Goal: Transaction & Acquisition: Purchase product/service

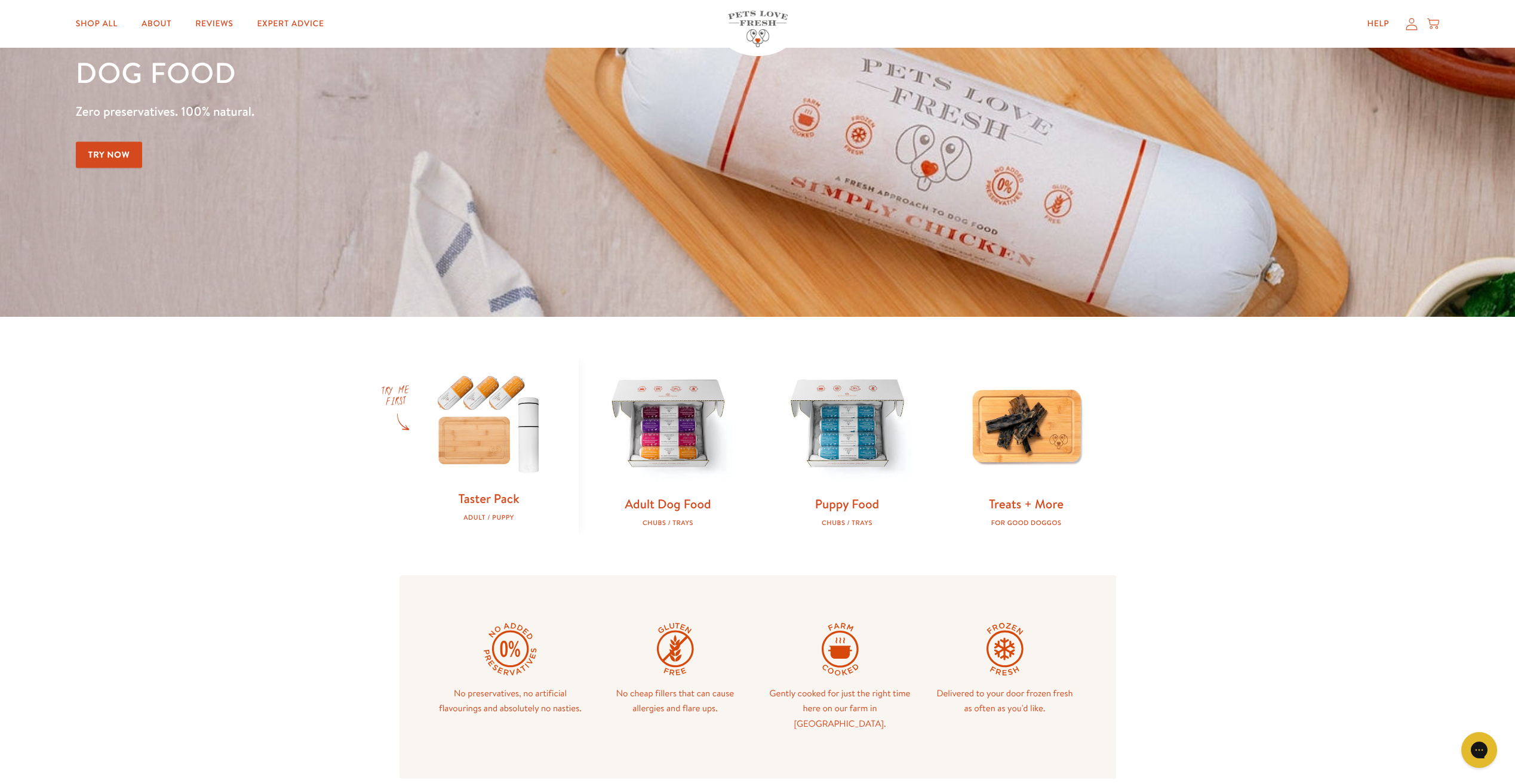
scroll to position [298, 0]
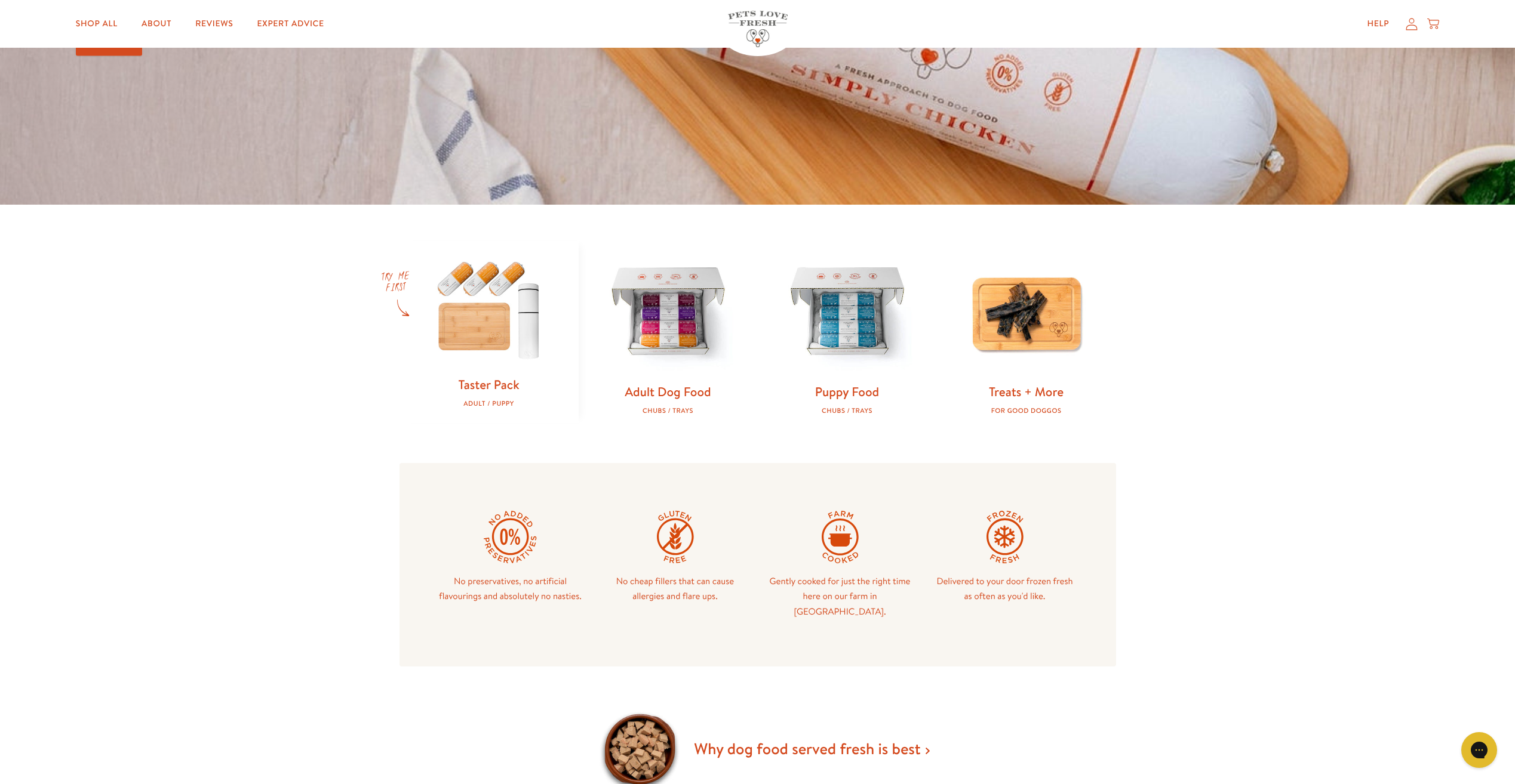
click at [479, 328] on img at bounding box center [489, 309] width 141 height 136
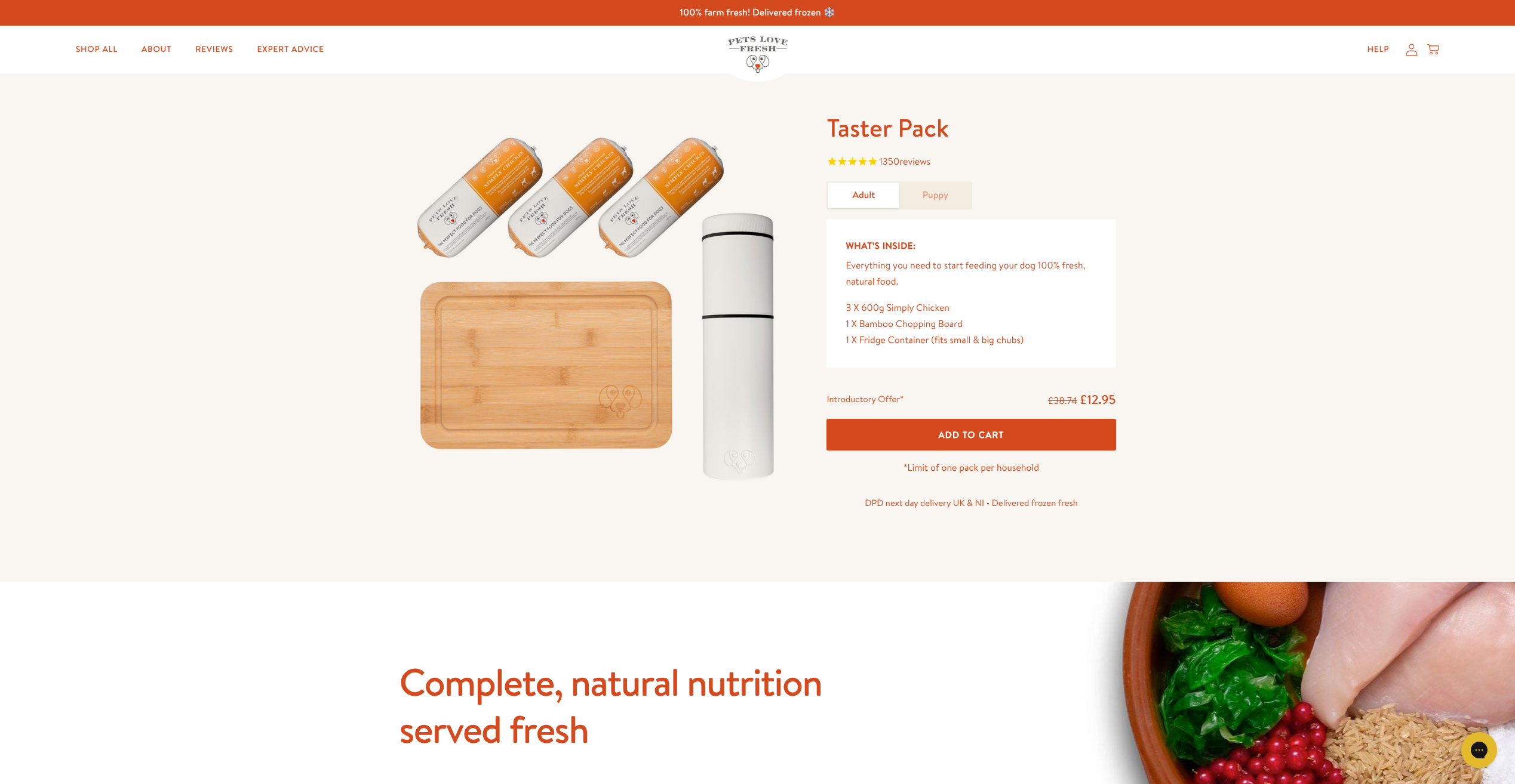
click at [920, 191] on link "Puppy" at bounding box center [935, 195] width 71 height 25
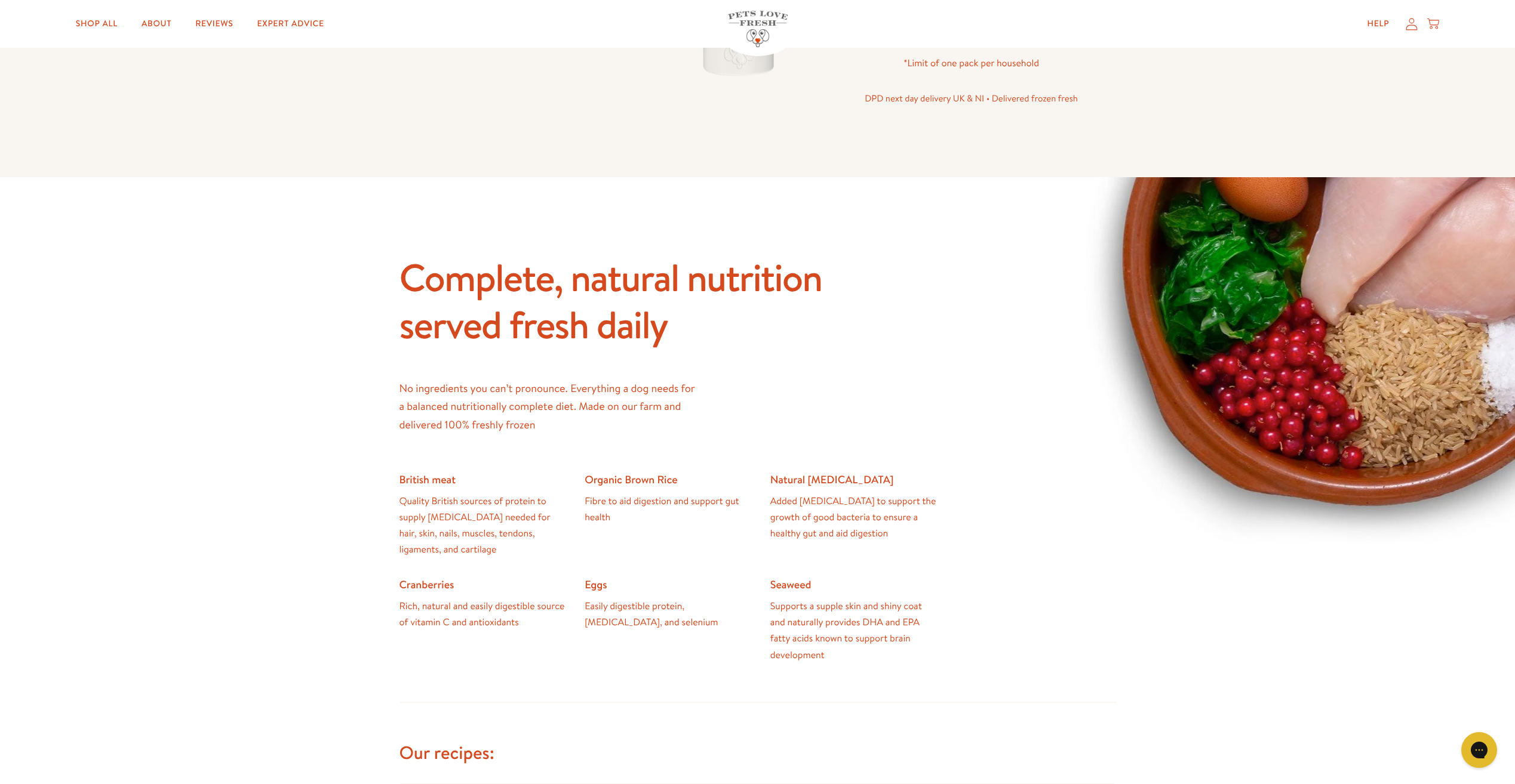
scroll to position [418, 0]
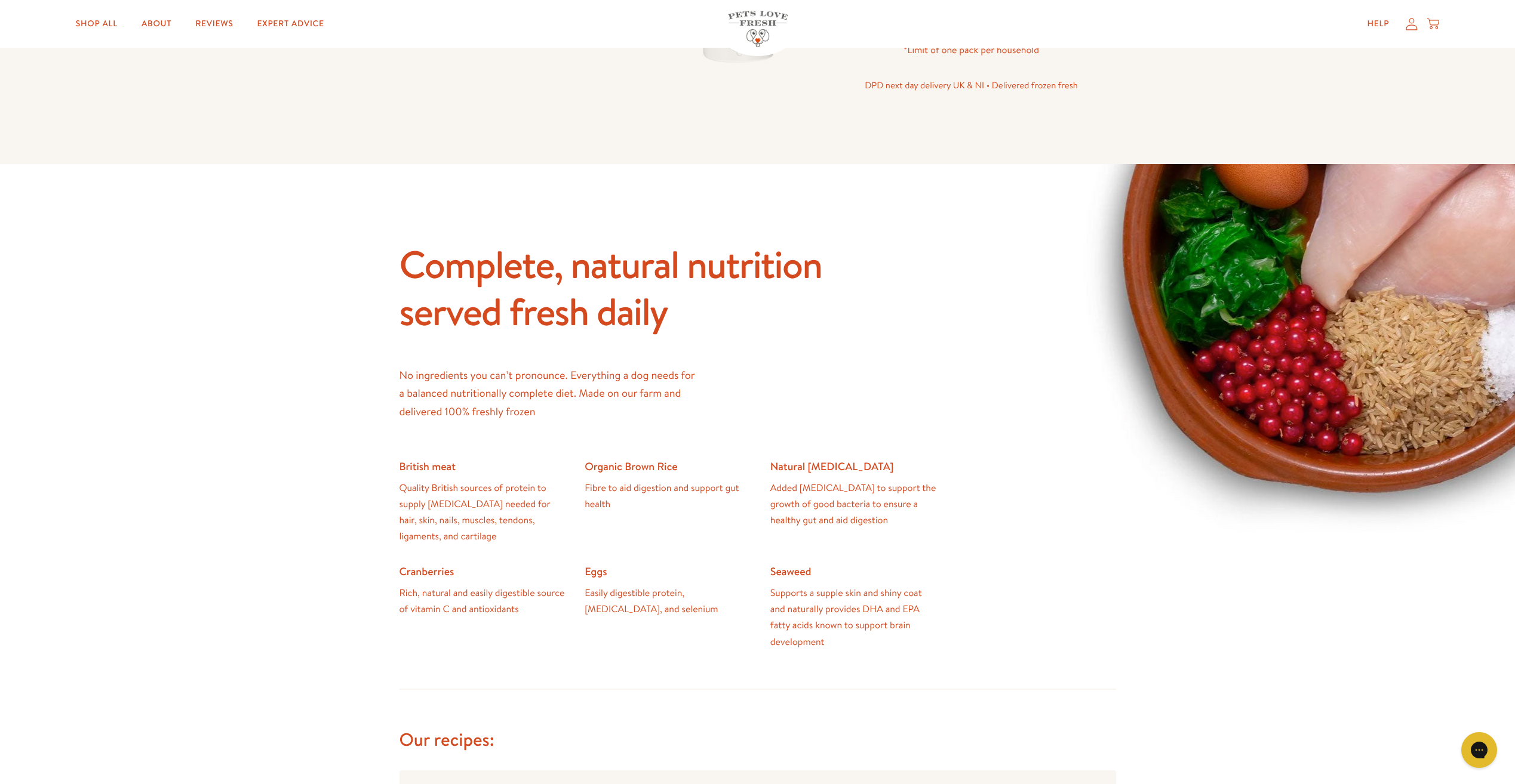
click at [987, 392] on div "Complete, natural nutrition served fresh daily No ingredients you can’t pronoun…" at bounding box center [758, 445] width 717 height 410
click at [984, 394] on div "Complete, natural nutrition served fresh daily No ingredients you can’t pronoun…" at bounding box center [758, 445] width 717 height 410
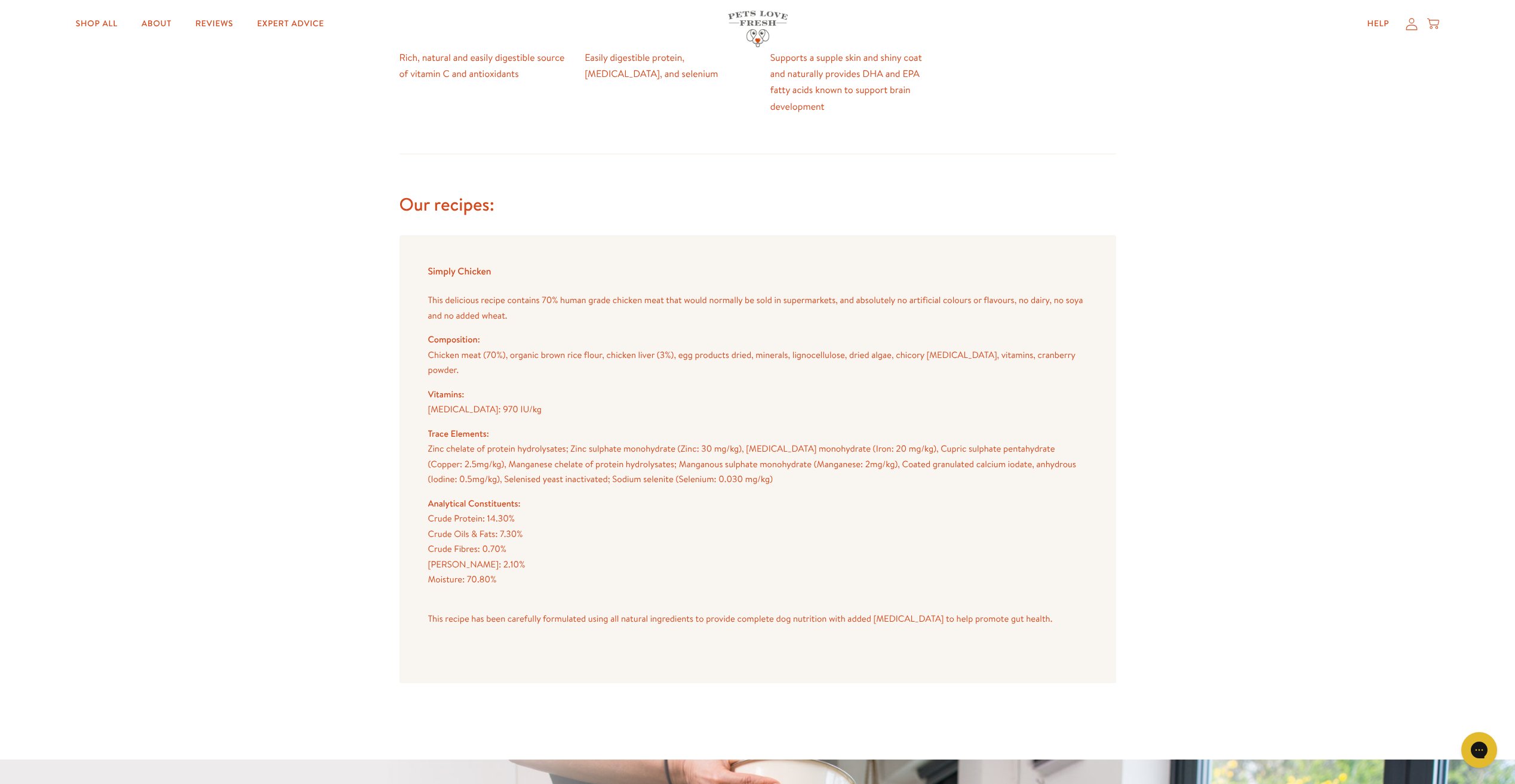
scroll to position [955, 0]
click at [984, 399] on p "[MEDICAL_DATA]: 970 IU/kg" at bounding box center [758, 407] width 659 height 16
click at [993, 399] on p "[MEDICAL_DATA]: 970 IU/kg" at bounding box center [758, 407] width 659 height 16
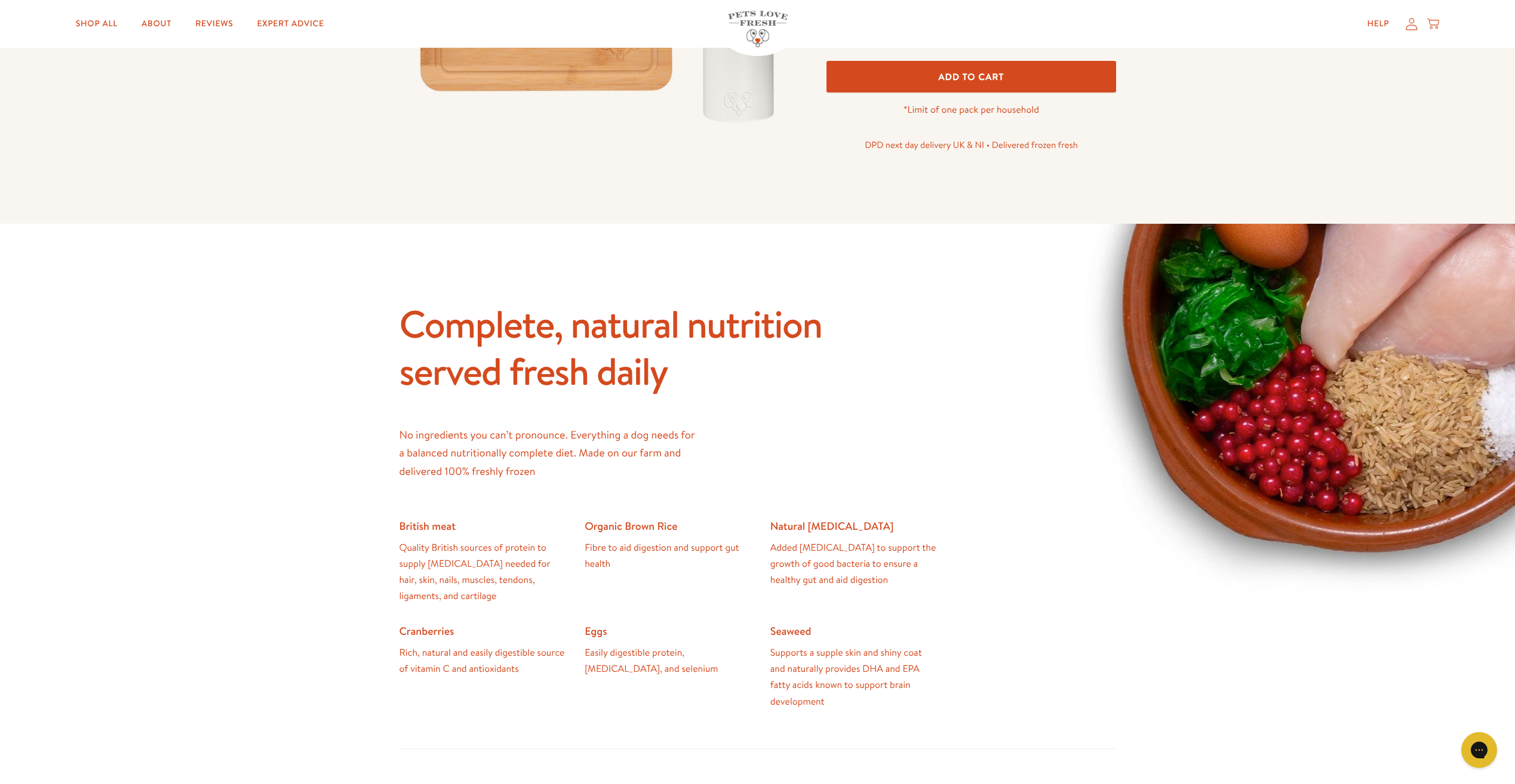
scroll to position [0, 0]
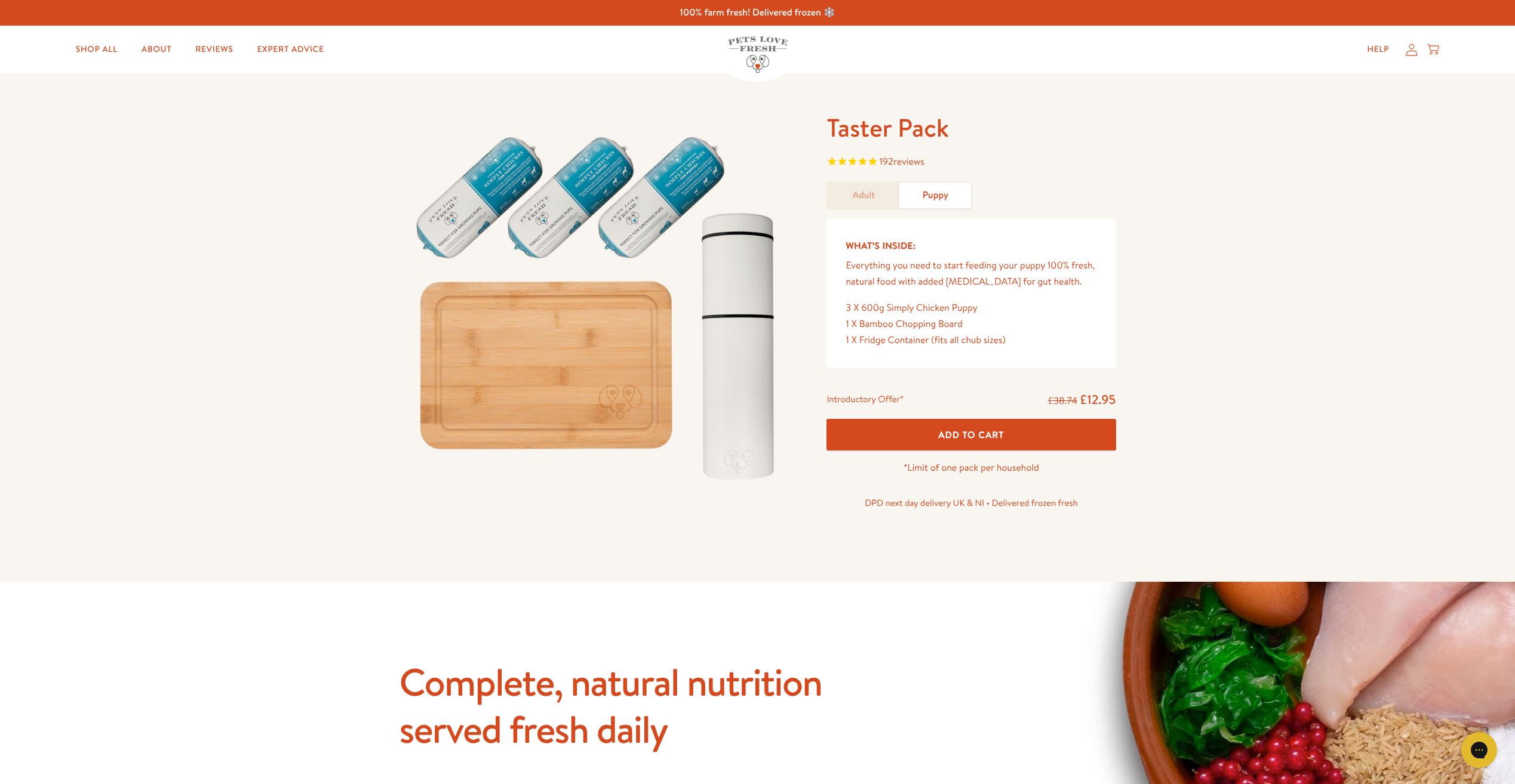
click at [949, 208] on link "Puppy" at bounding box center [935, 195] width 71 height 25
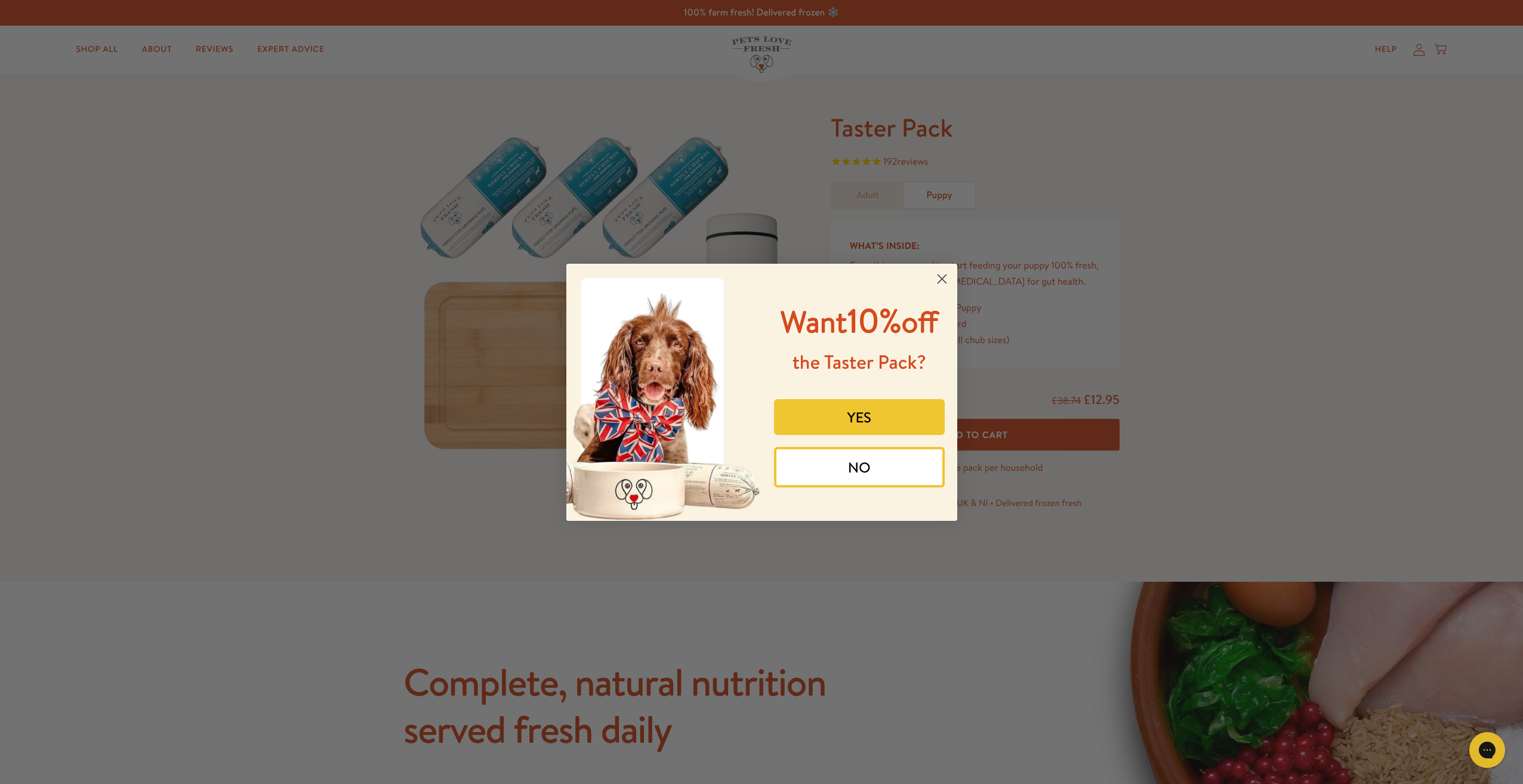
click at [943, 280] on circle "Close dialog" at bounding box center [942, 278] width 20 height 20
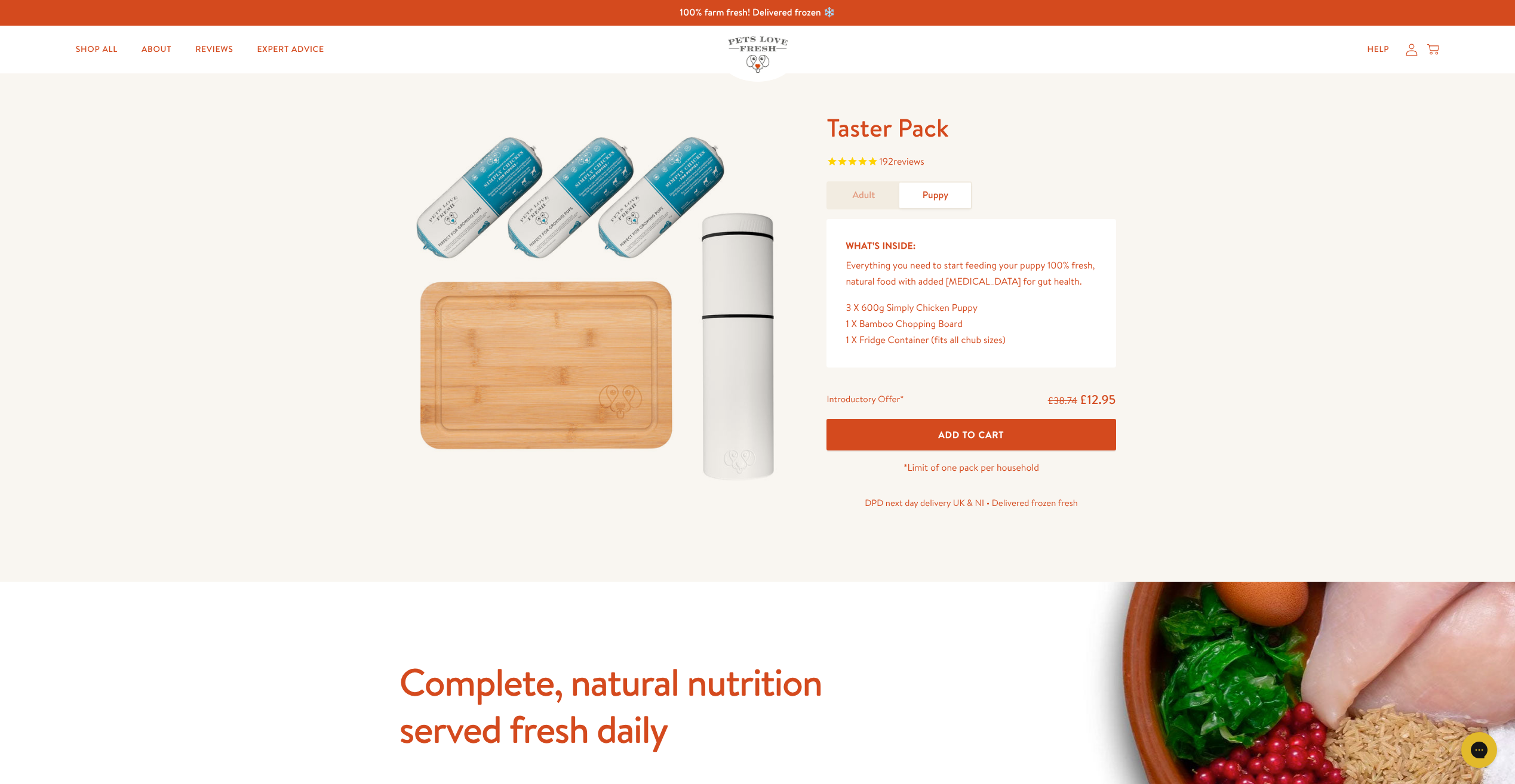
click at [400, 137] on img at bounding box center [599, 303] width 399 height 383
click at [865, 195] on link "Adult" at bounding box center [864, 195] width 71 height 25
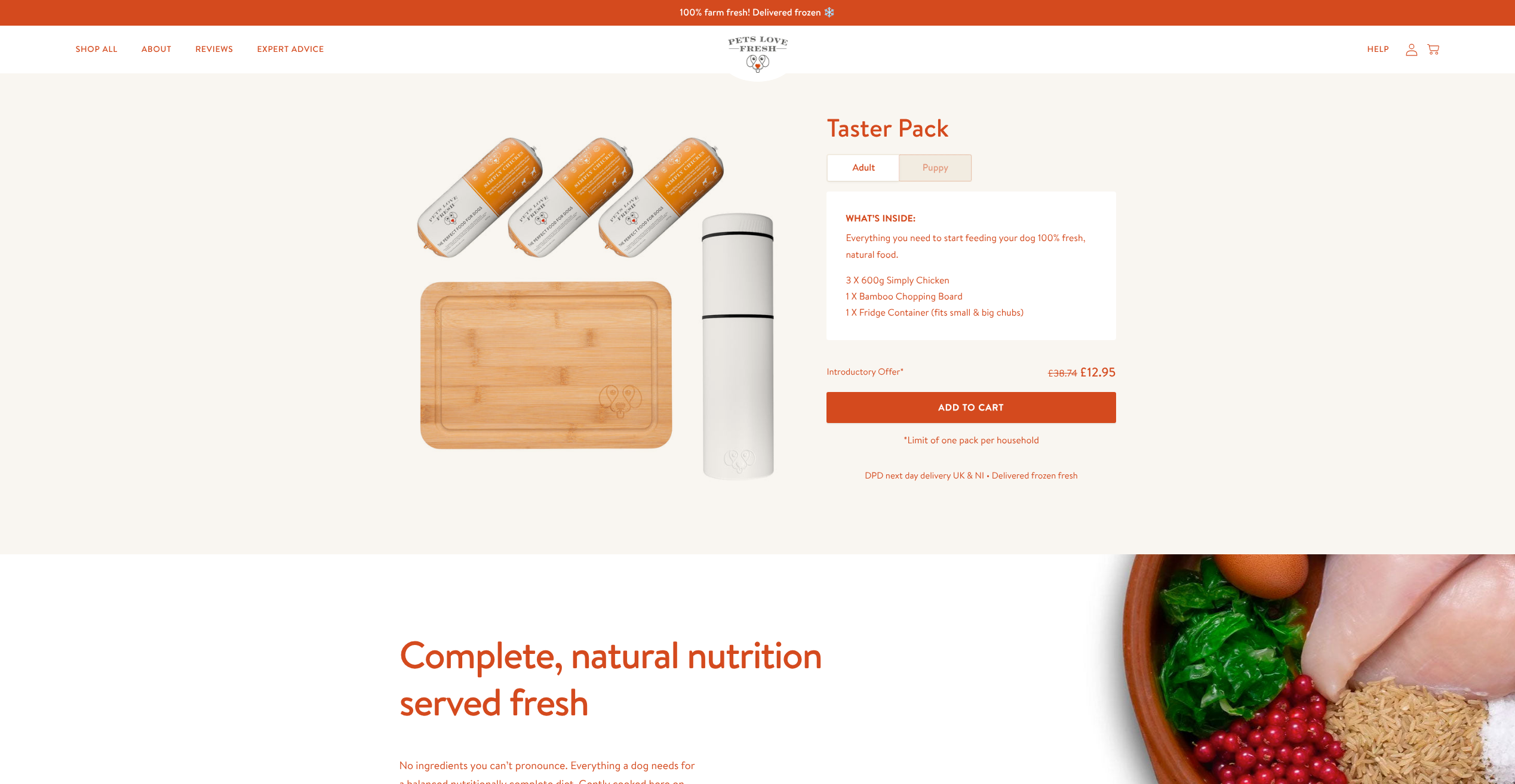
click at [923, 170] on link "Puppy" at bounding box center [935, 167] width 71 height 25
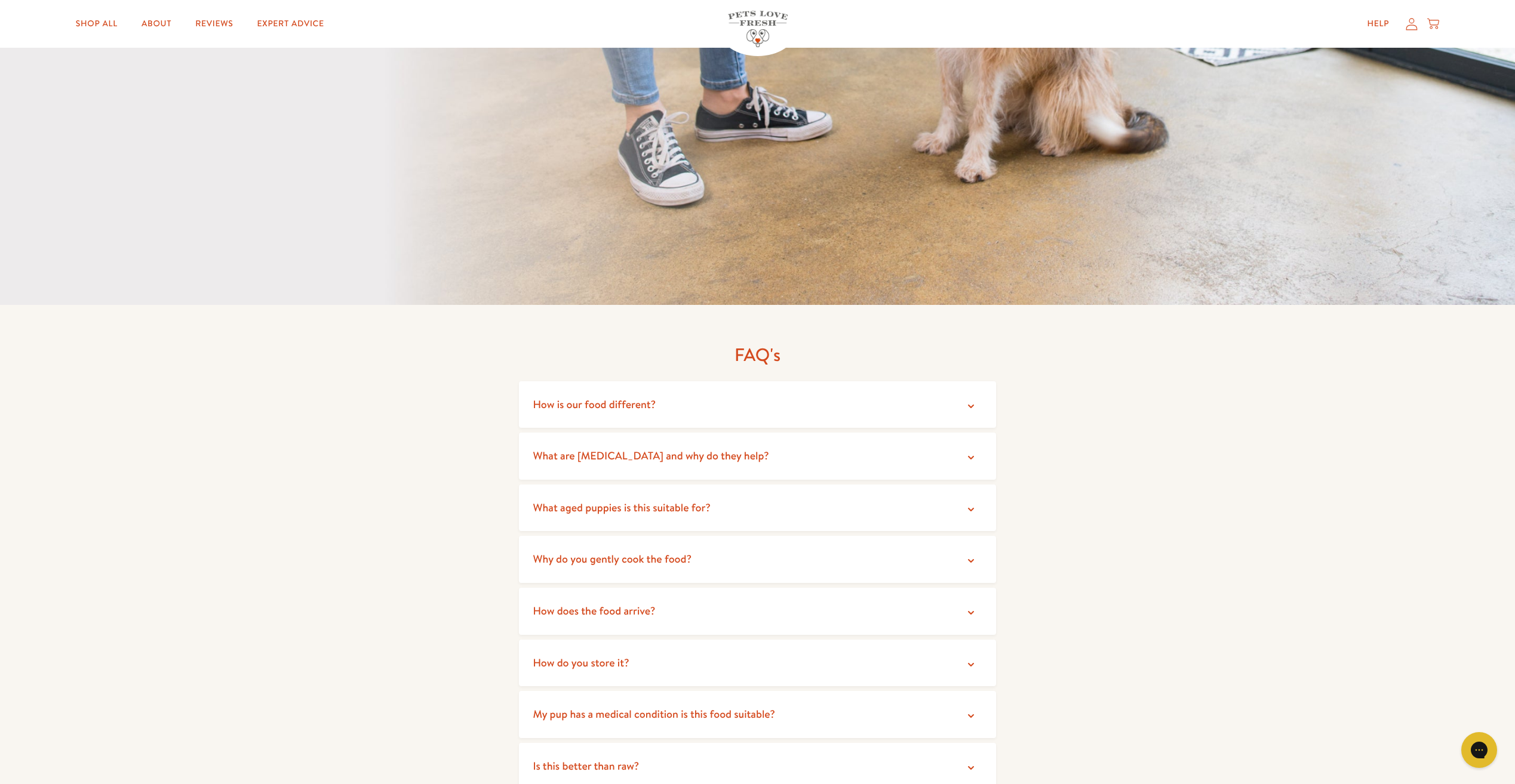
scroll to position [2328, 0]
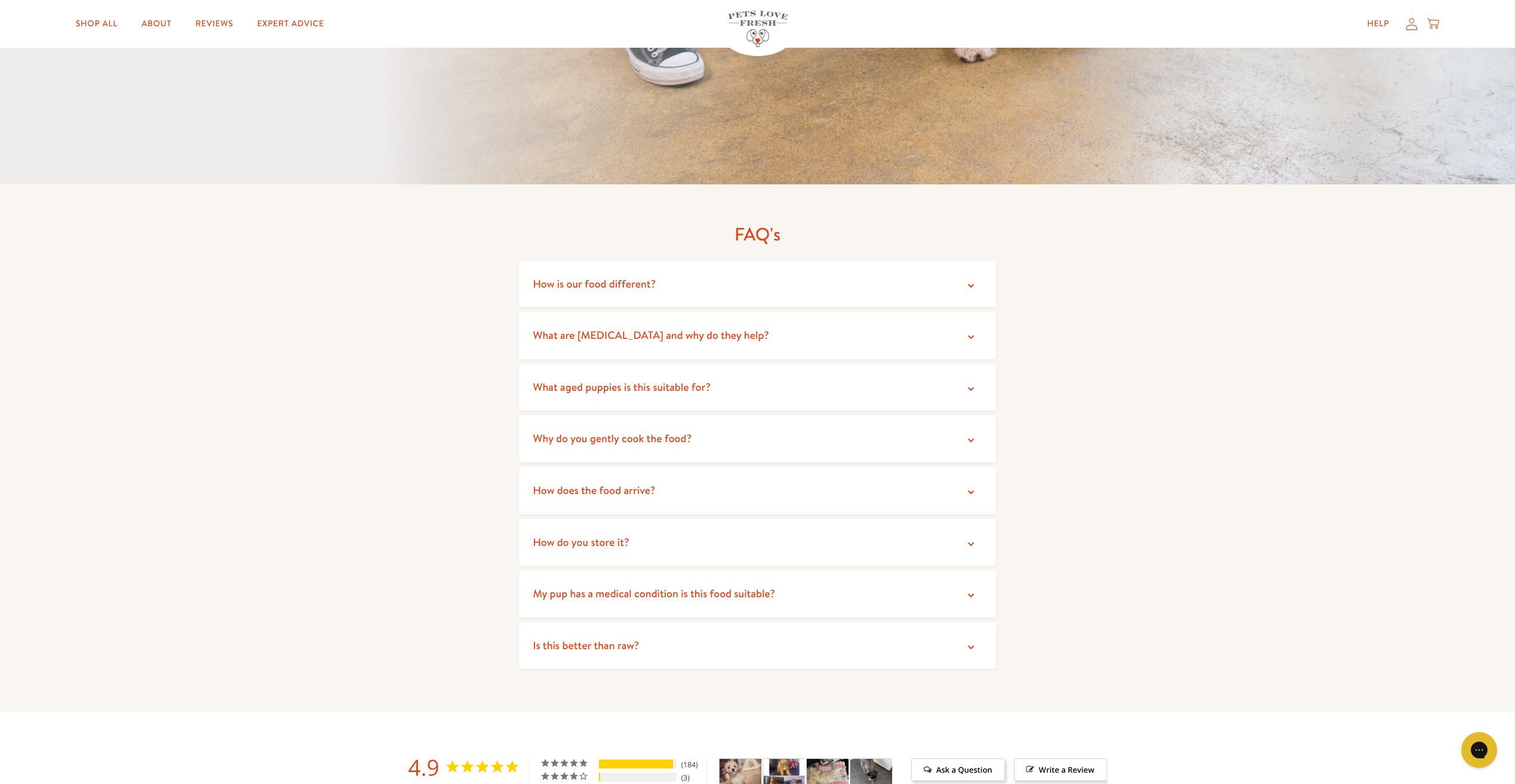
click at [672, 364] on summary "What aged puppies is this suitable for?" at bounding box center [758, 387] width 478 height 47
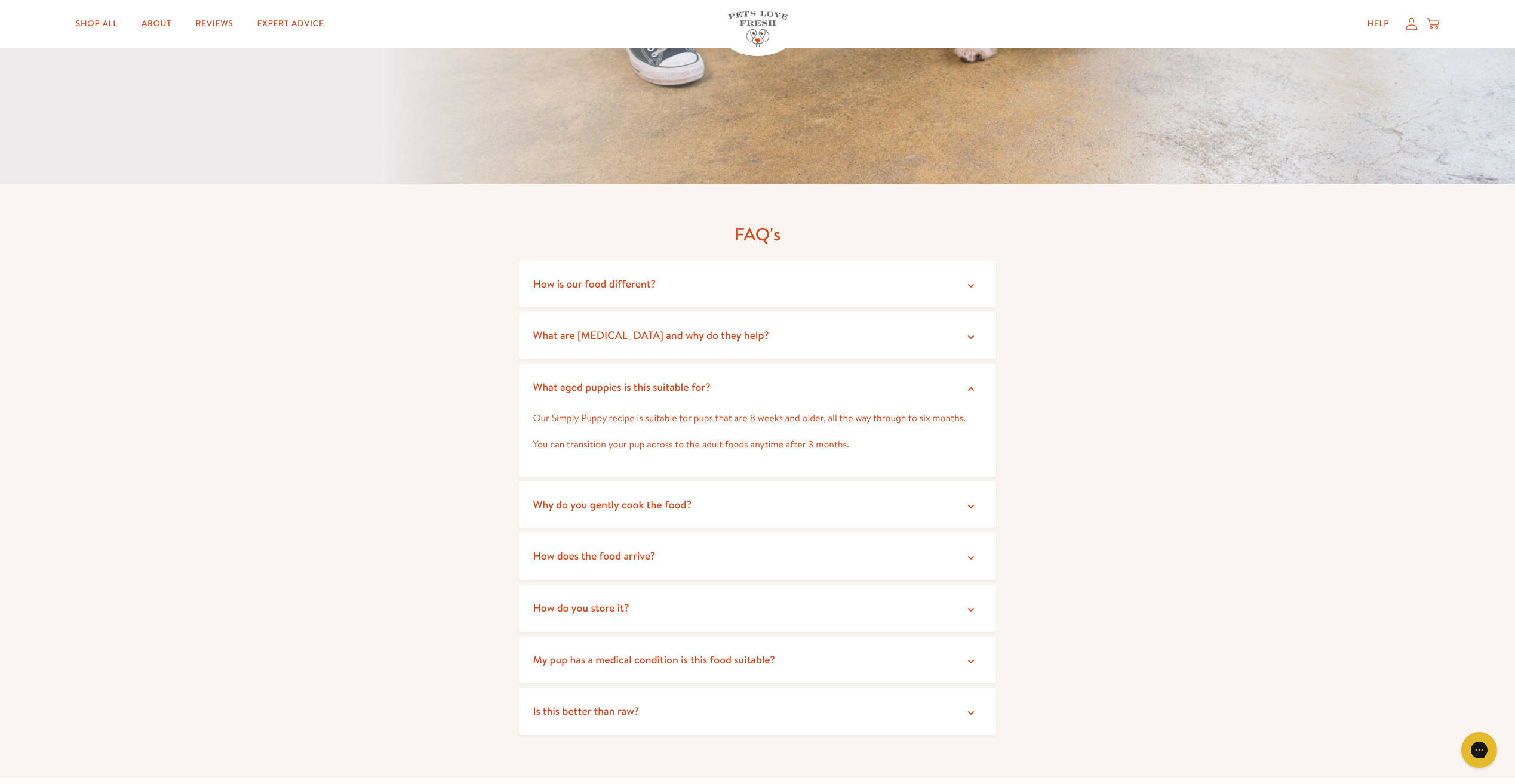
click at [673, 379] on span "What aged puppies is this suitable for?" at bounding box center [622, 386] width 178 height 15
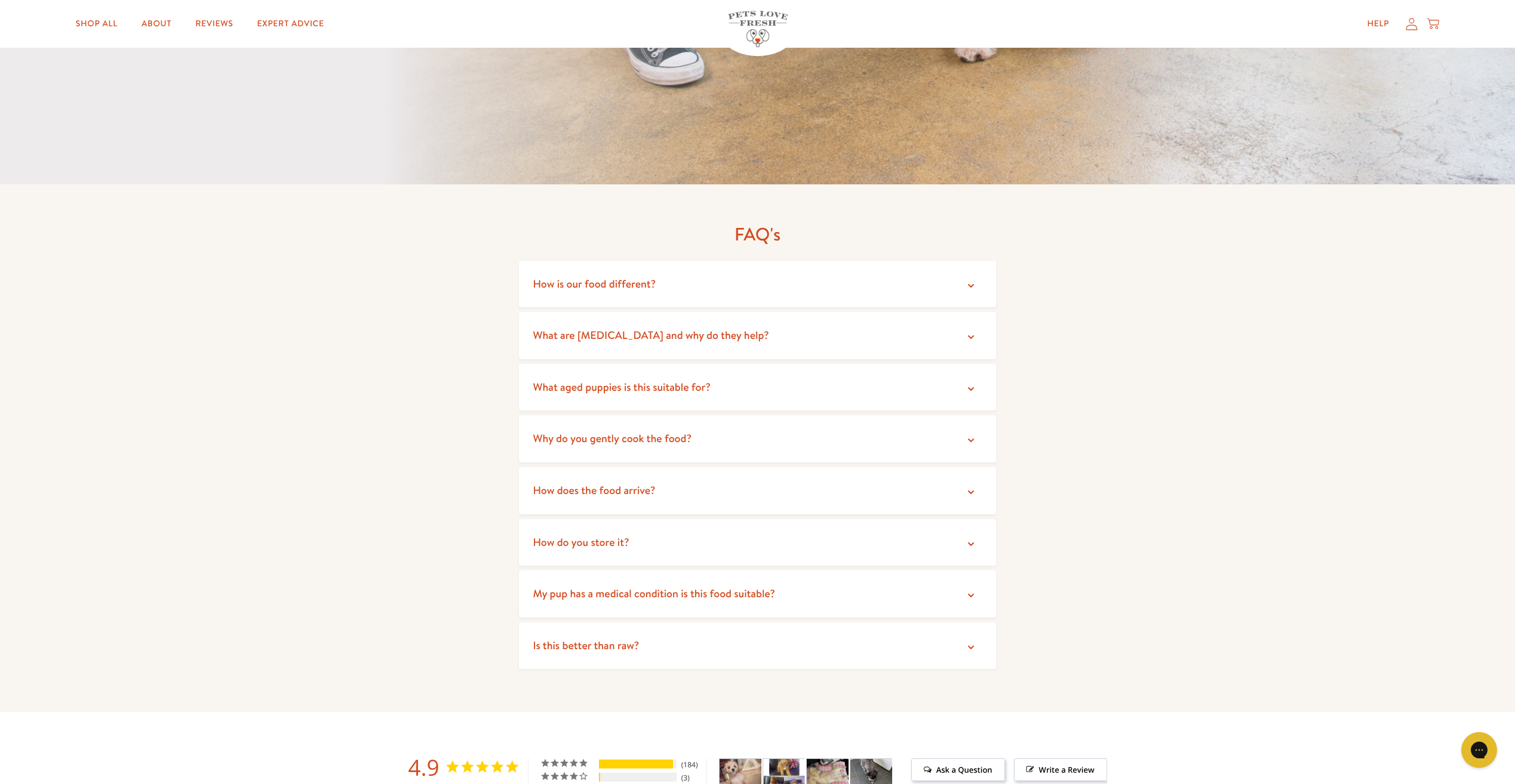
click at [623, 546] on summary "How do you store it?" at bounding box center [758, 543] width 478 height 47
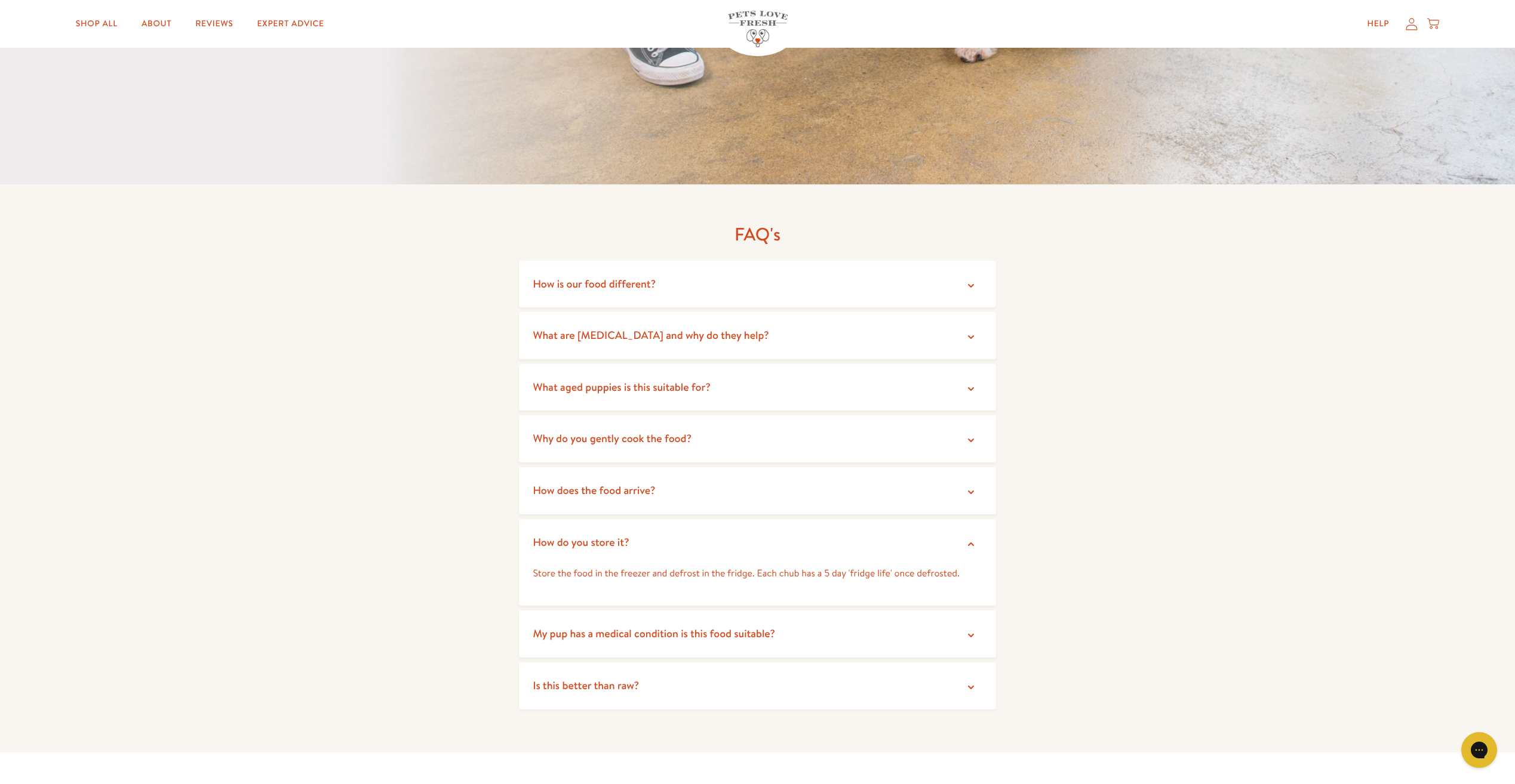
click at [686, 672] on summary "Is this better than raw?" at bounding box center [758, 686] width 478 height 47
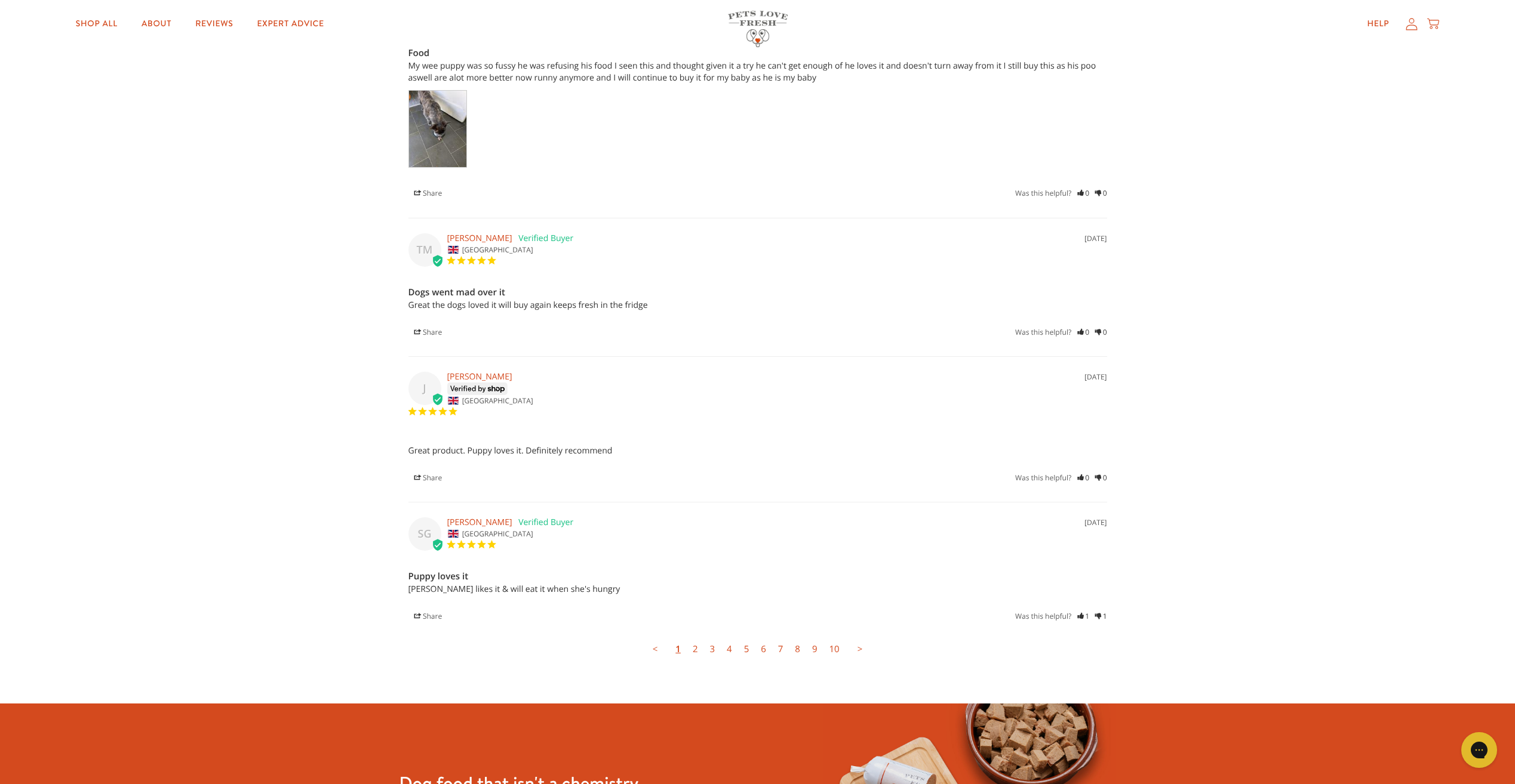
scroll to position [3581, 0]
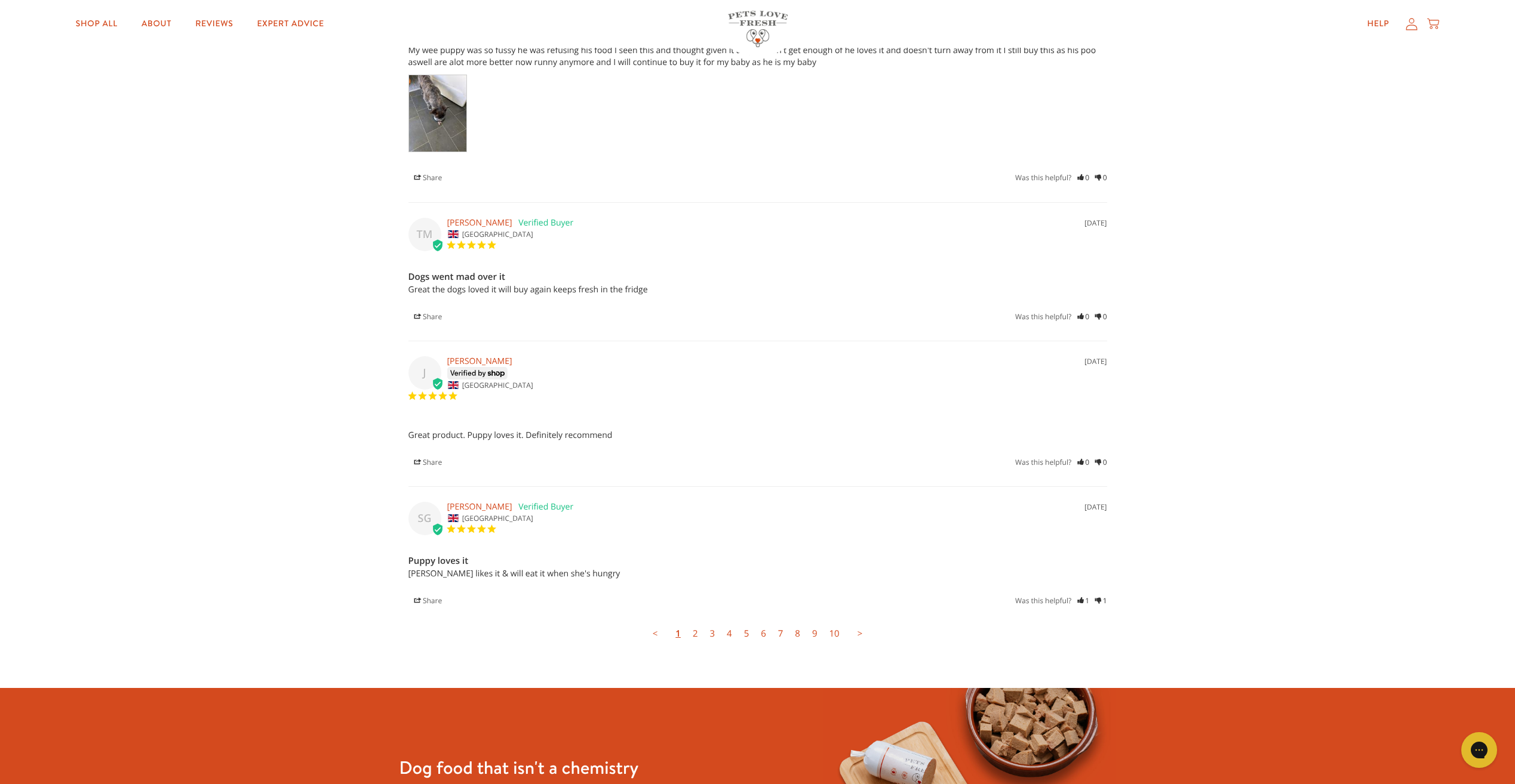
click at [691, 622] on link "2" at bounding box center [696, 633] width 17 height 23
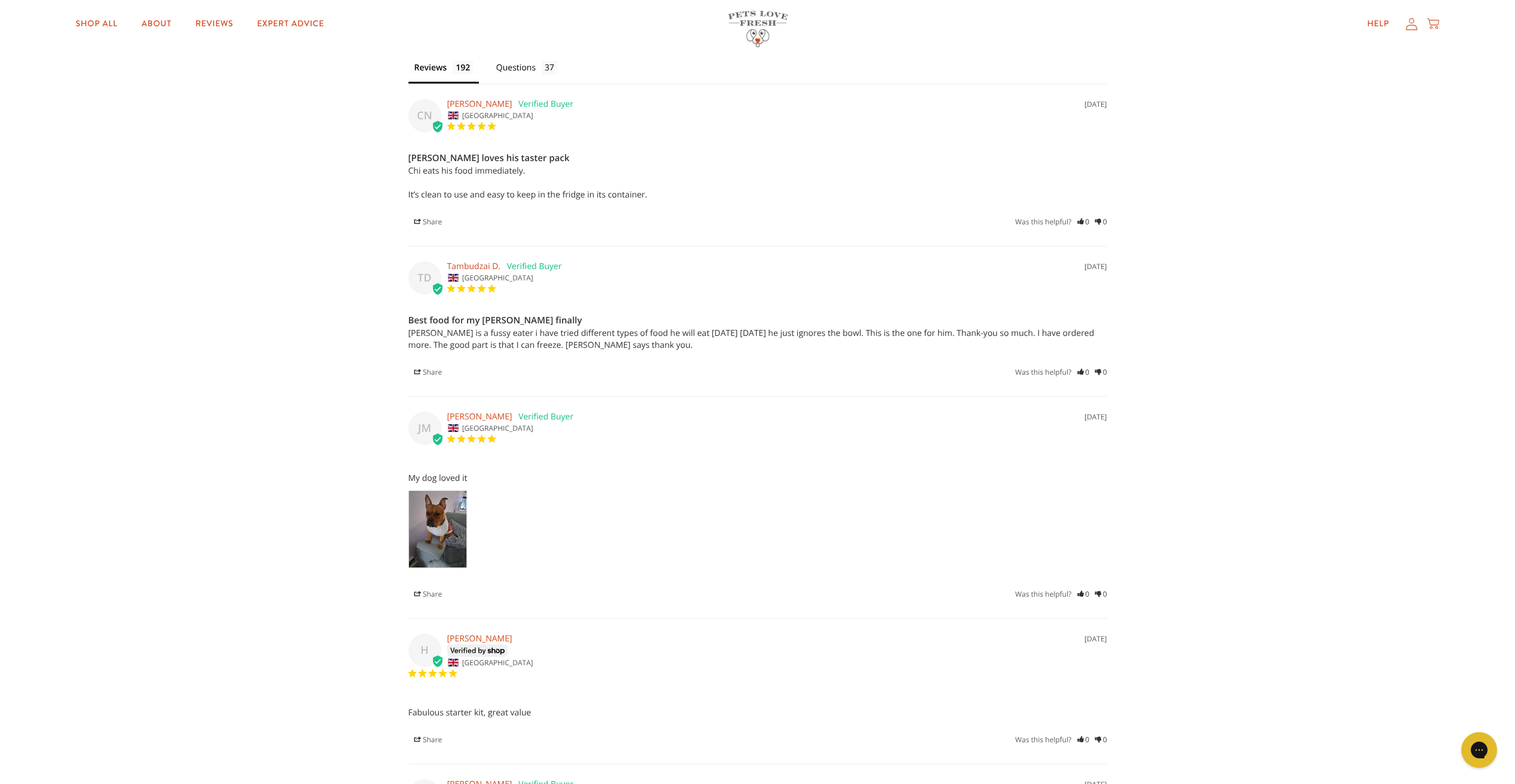
scroll to position [3486, 0]
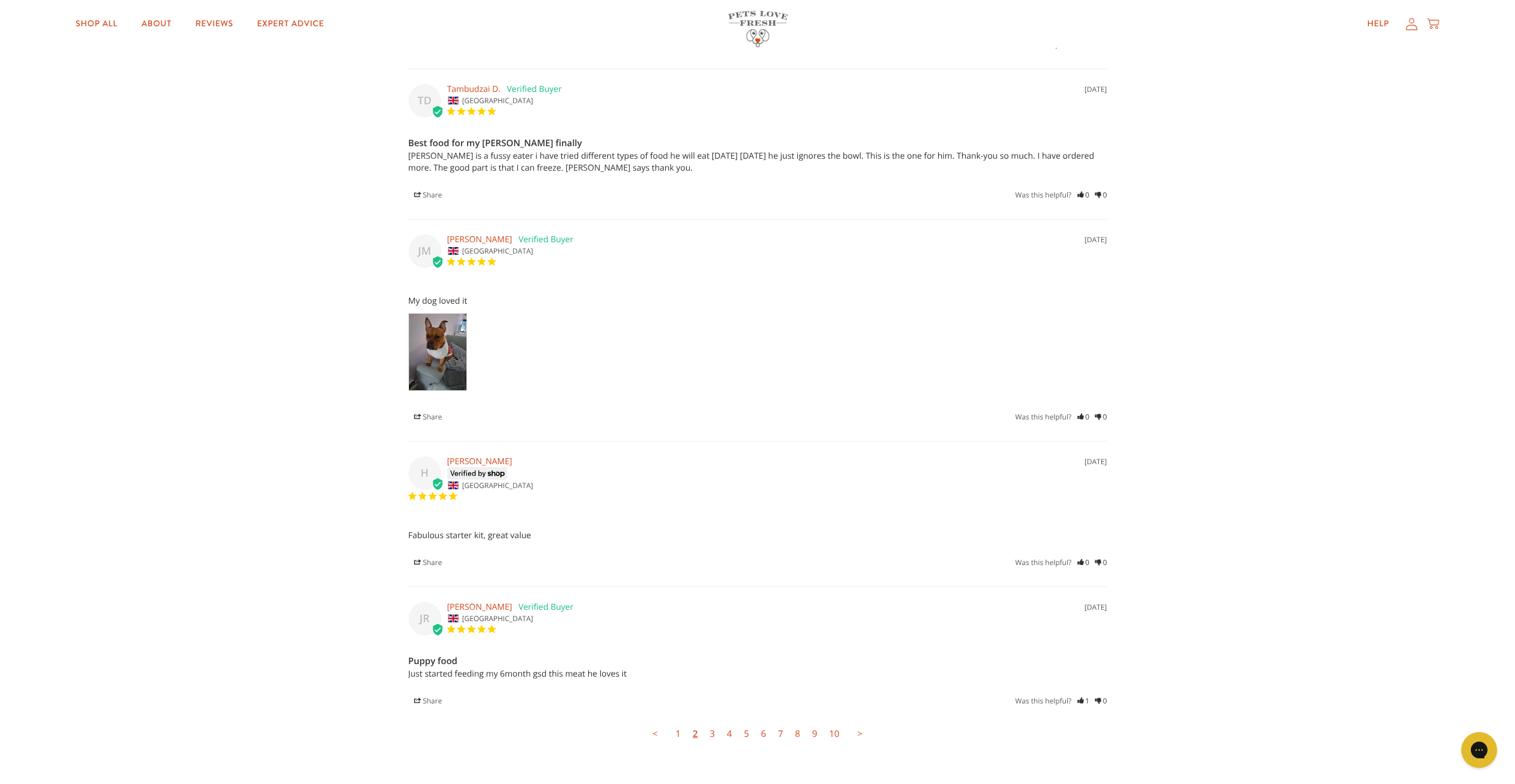
click at [712, 722] on link "3" at bounding box center [712, 734] width 17 height 23
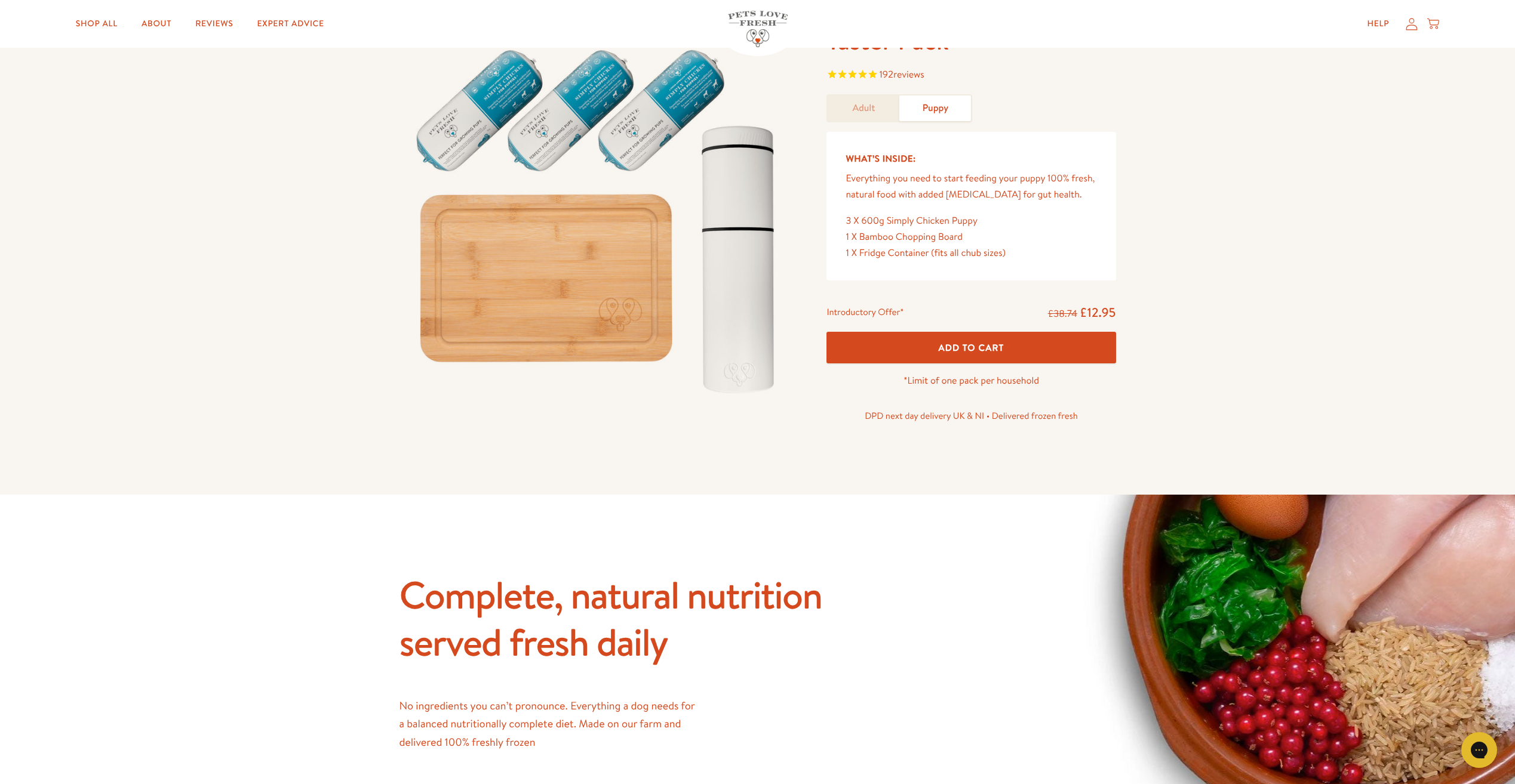
scroll to position [0, 0]
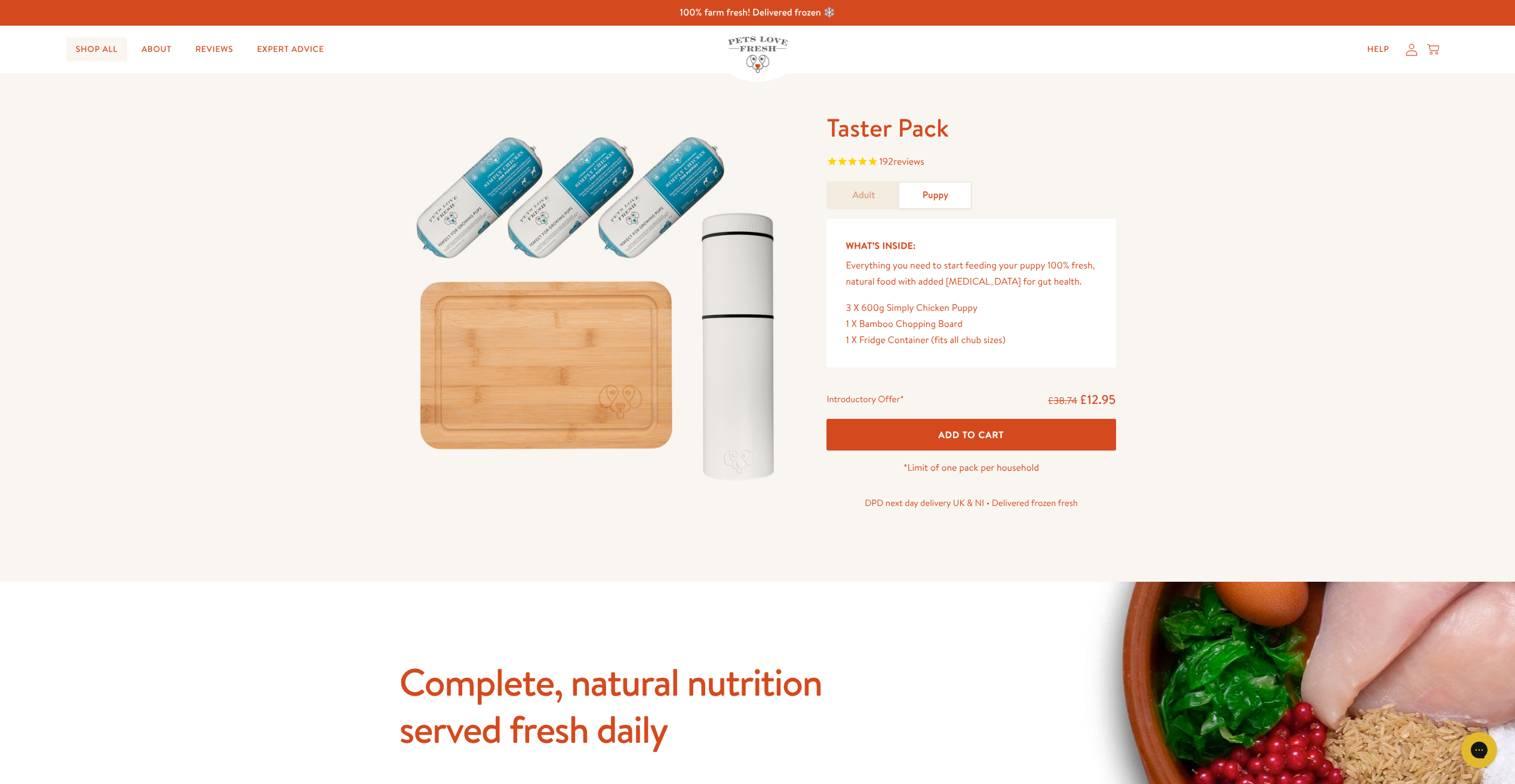
click at [117, 46] on link "Shop All" at bounding box center [97, 49] width 61 height 23
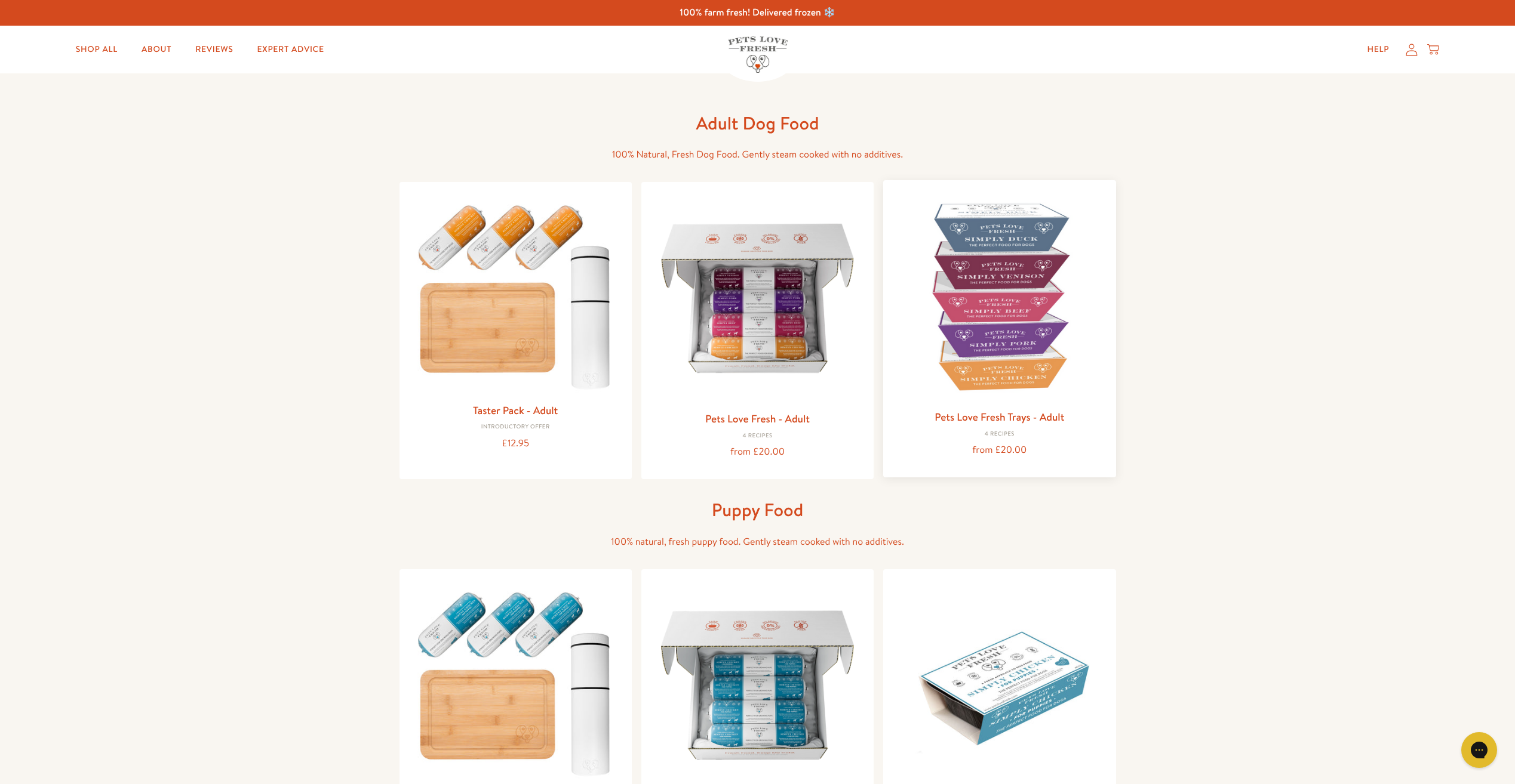
scroll to position [60, 0]
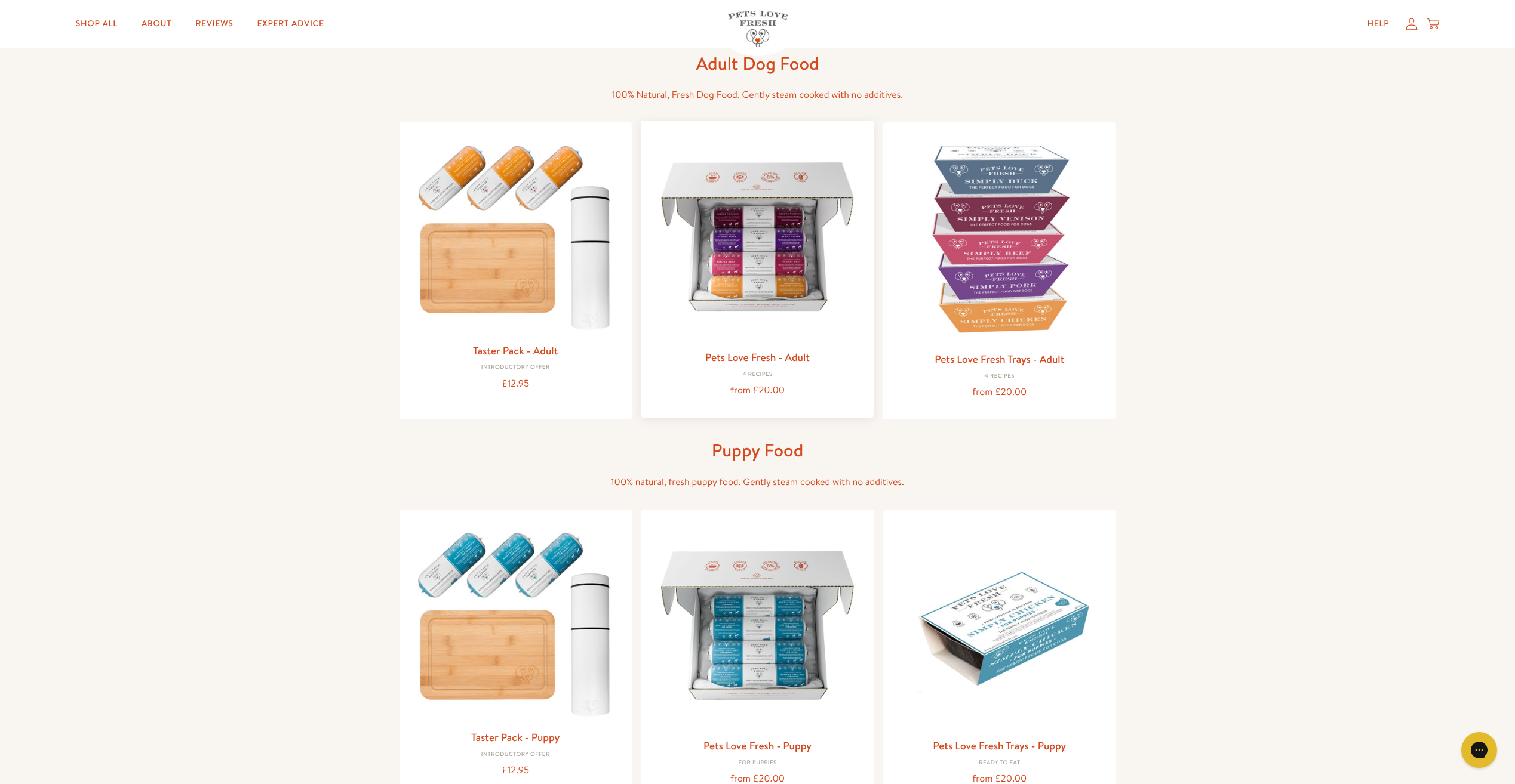
click at [827, 278] on img at bounding box center [758, 237] width 213 height 213
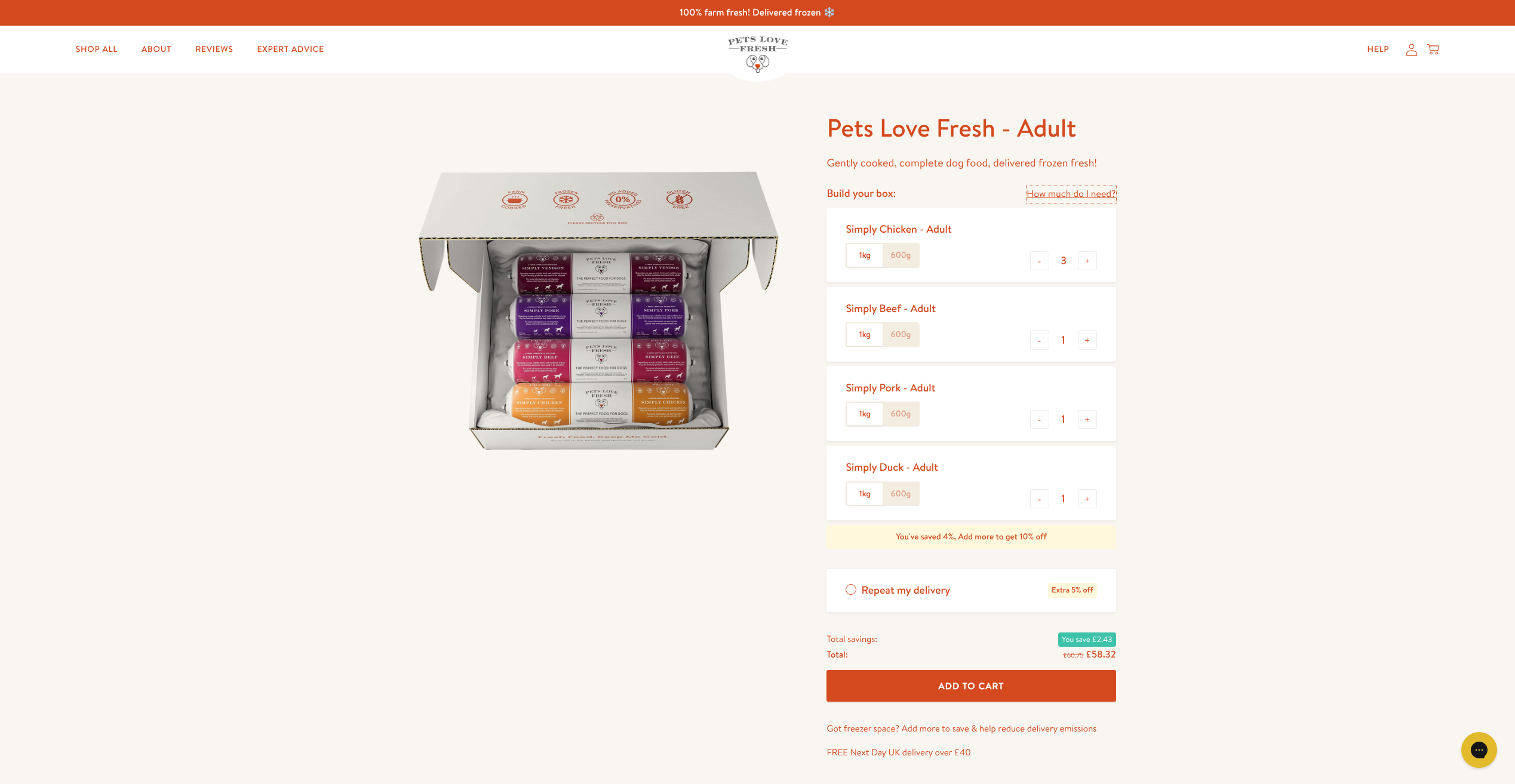
click at [1028, 189] on link "How much do I need?" at bounding box center [1071, 194] width 89 height 17
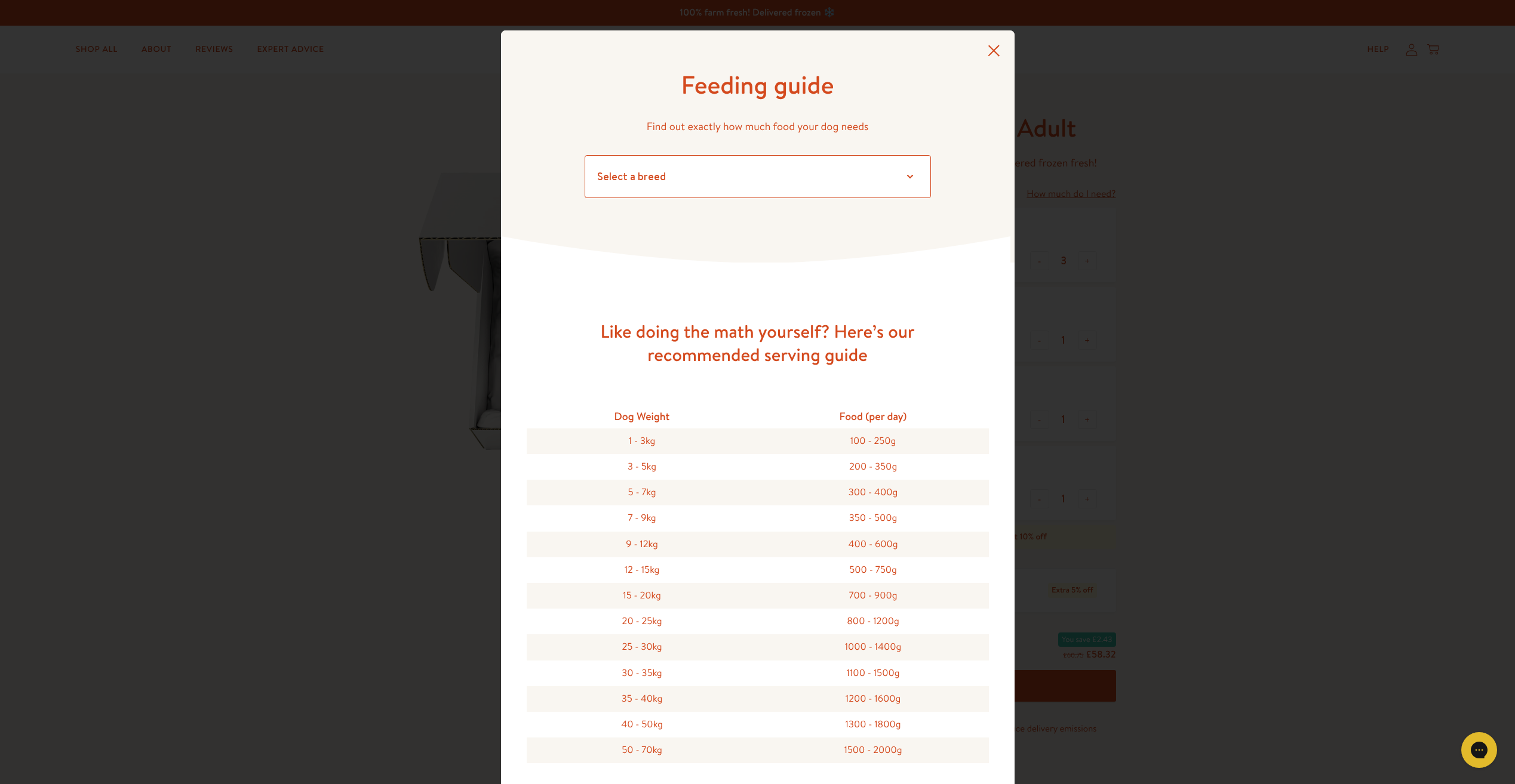
click at [682, 174] on select "Select a breed Affenpinscher Afghan hound Airedale terrier Akita Alaskan Malamu…" at bounding box center [758, 176] width 347 height 43
select select "13"
click at [584, 155] on select "Select a breed Affenpinscher Afghan hound Airedale terrier Akita Alaskan Malamu…" at bounding box center [758, 176] width 347 height 43
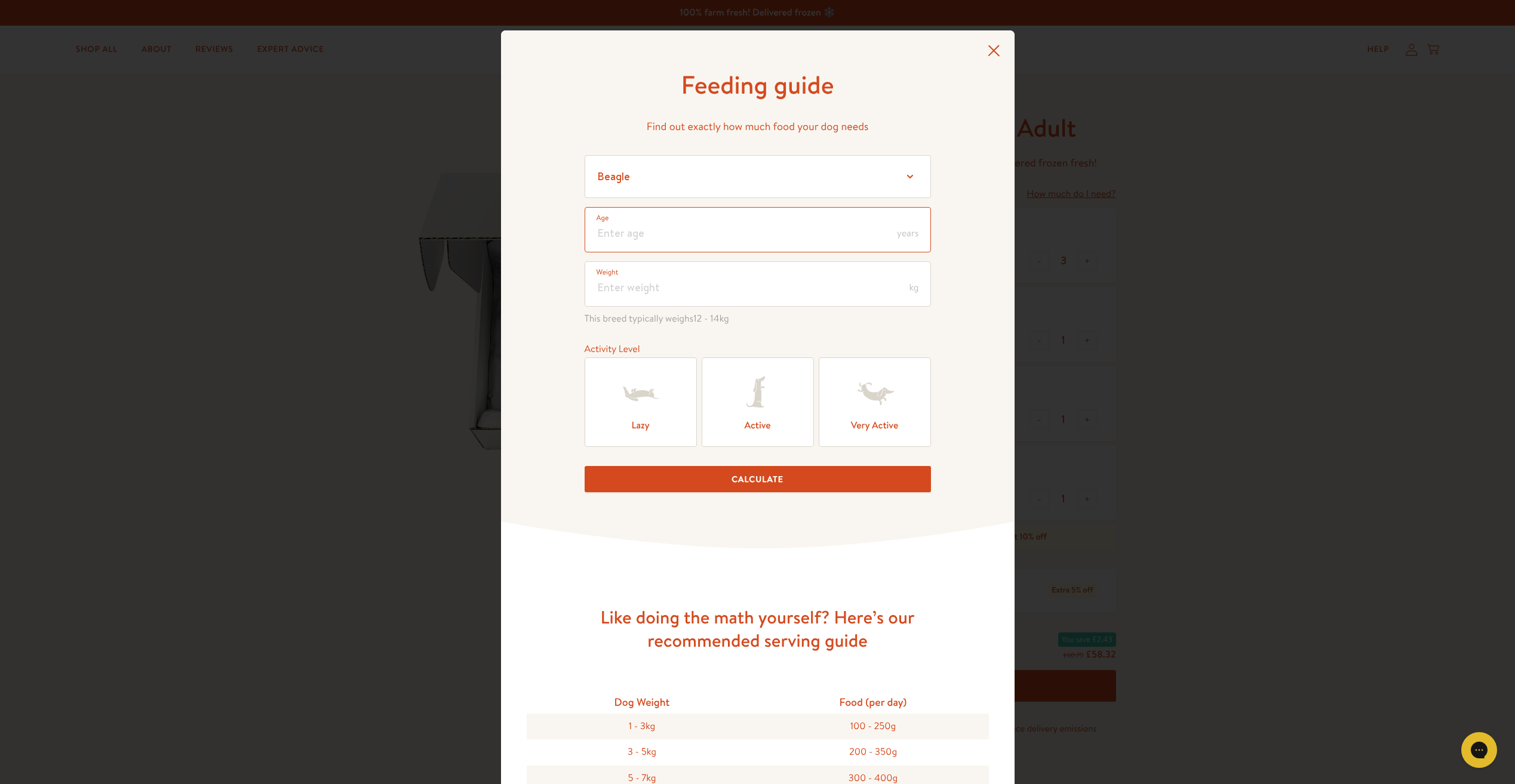
click at [698, 240] on input "number" at bounding box center [758, 230] width 347 height 45
type input "0.6"
type input "8"
click at [763, 444] on label "Active" at bounding box center [758, 402] width 112 height 89
click at [0, 0] on input "Active" at bounding box center [0, 0] width 0 height 0
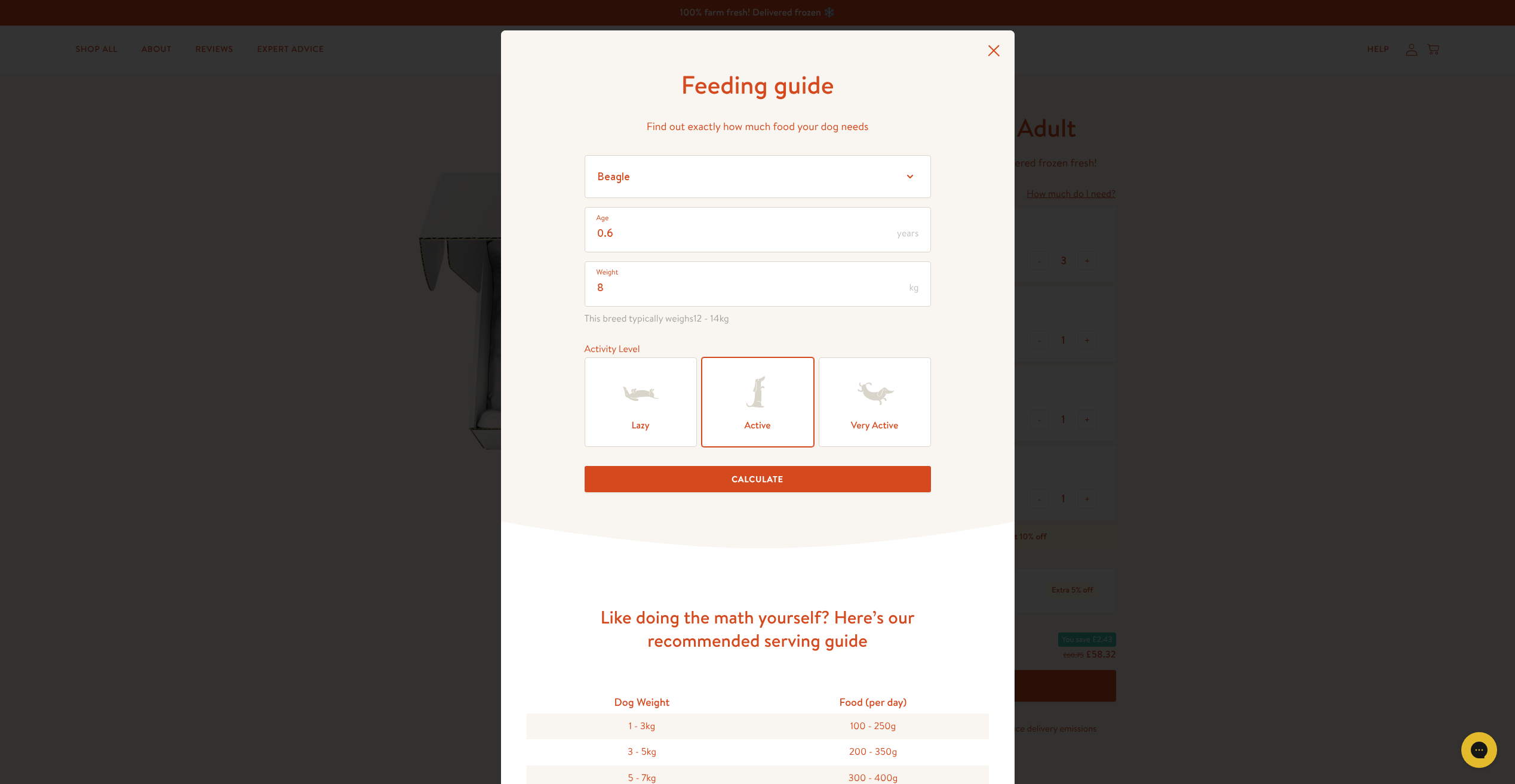
click at [752, 474] on button "Calculate" at bounding box center [758, 479] width 347 height 27
drag, startPoint x: 689, startPoint y: 219, endPoint x: 562, endPoint y: 219, distance: 127.0
click at [562, 219] on div "Feeding guide Find out exactly how much food your dog needs Select a breed Affe…" at bounding box center [758, 289] width 514 height 518
type input "0"
click at [733, 468] on button "Calculate" at bounding box center [758, 479] width 347 height 27
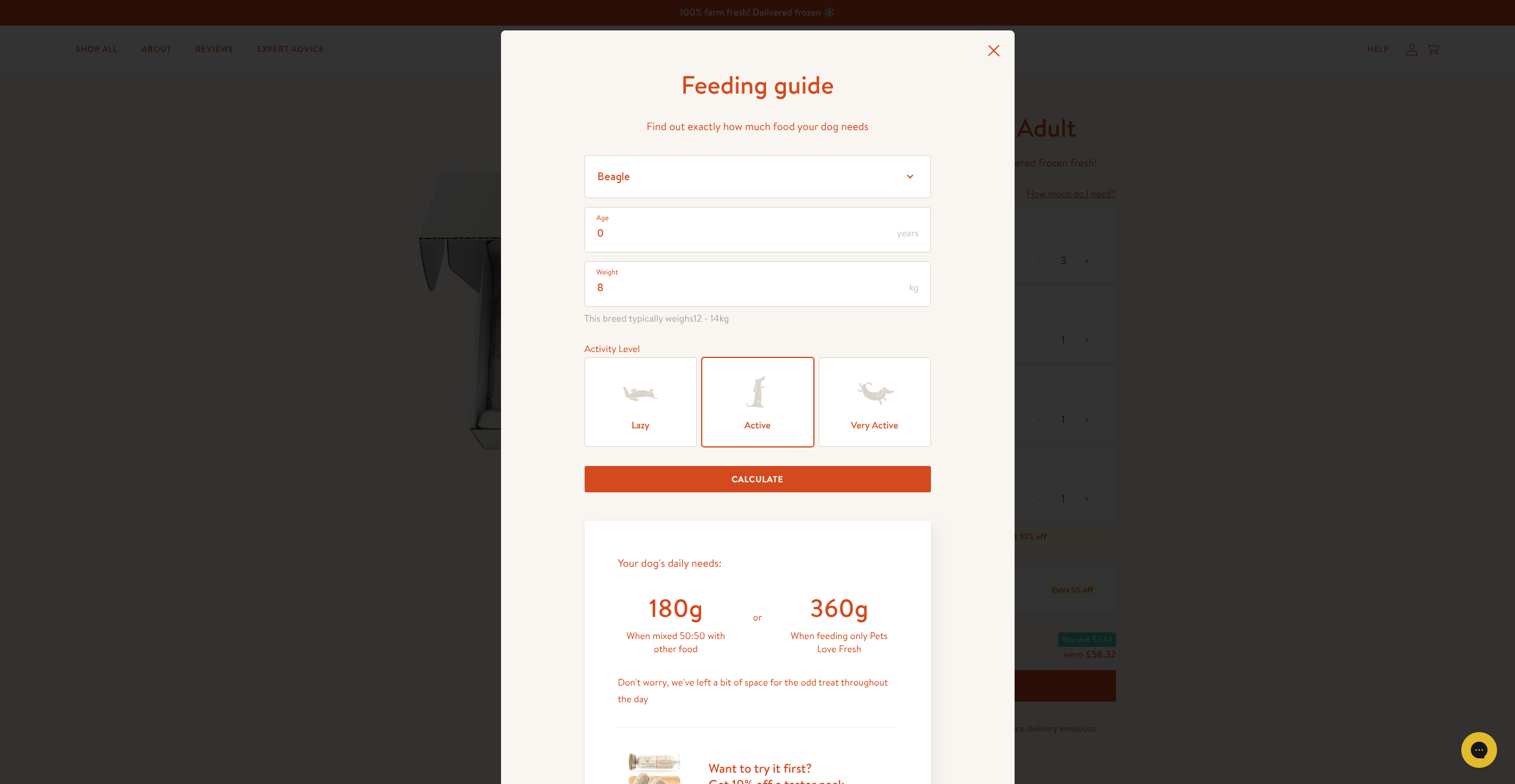
click at [993, 46] on icon at bounding box center [993, 50] width 12 height 11
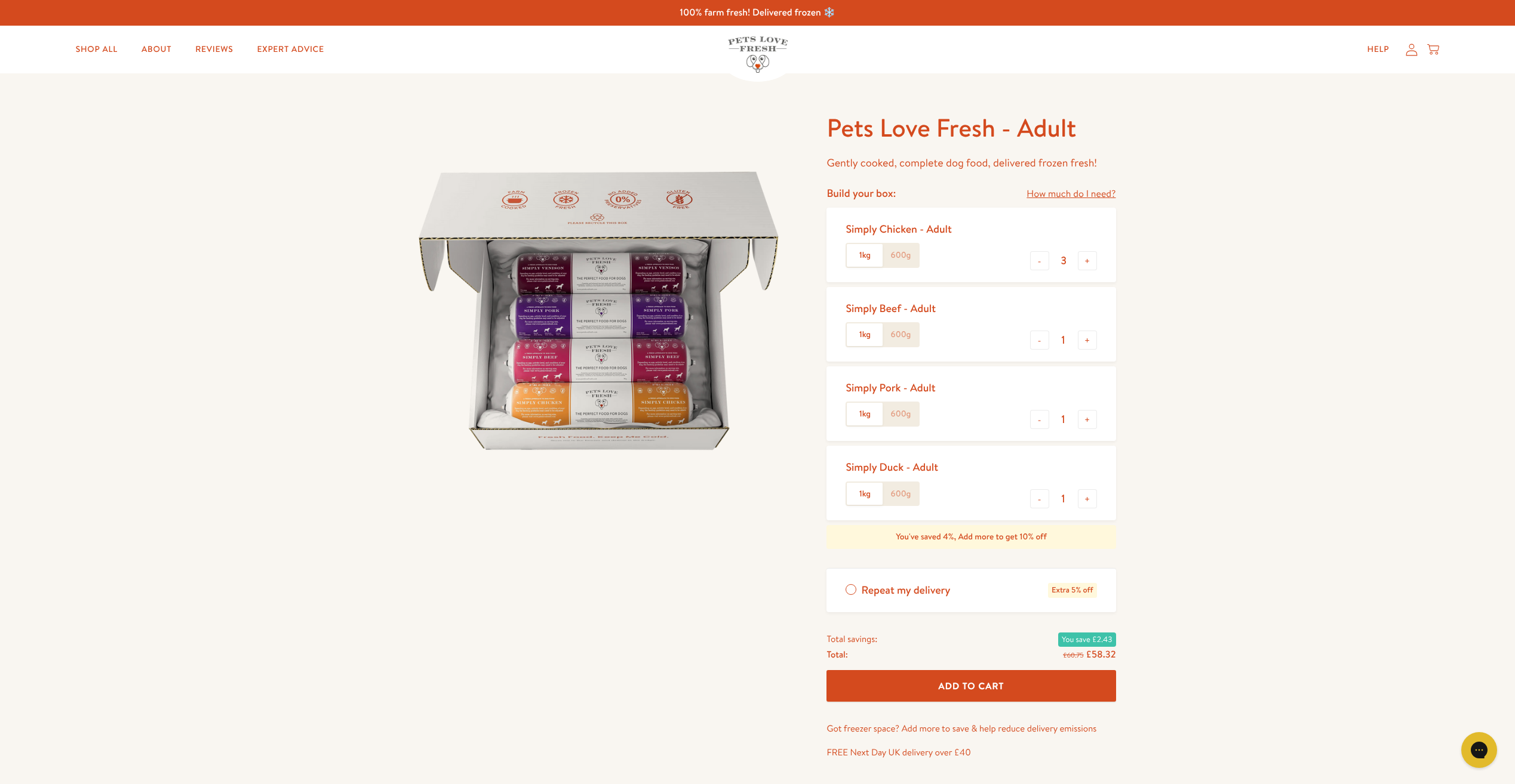
click at [902, 253] on label "600g" at bounding box center [900, 255] width 36 height 23
click at [0, 0] on input "600g" at bounding box center [0, 0] width 0 height 0
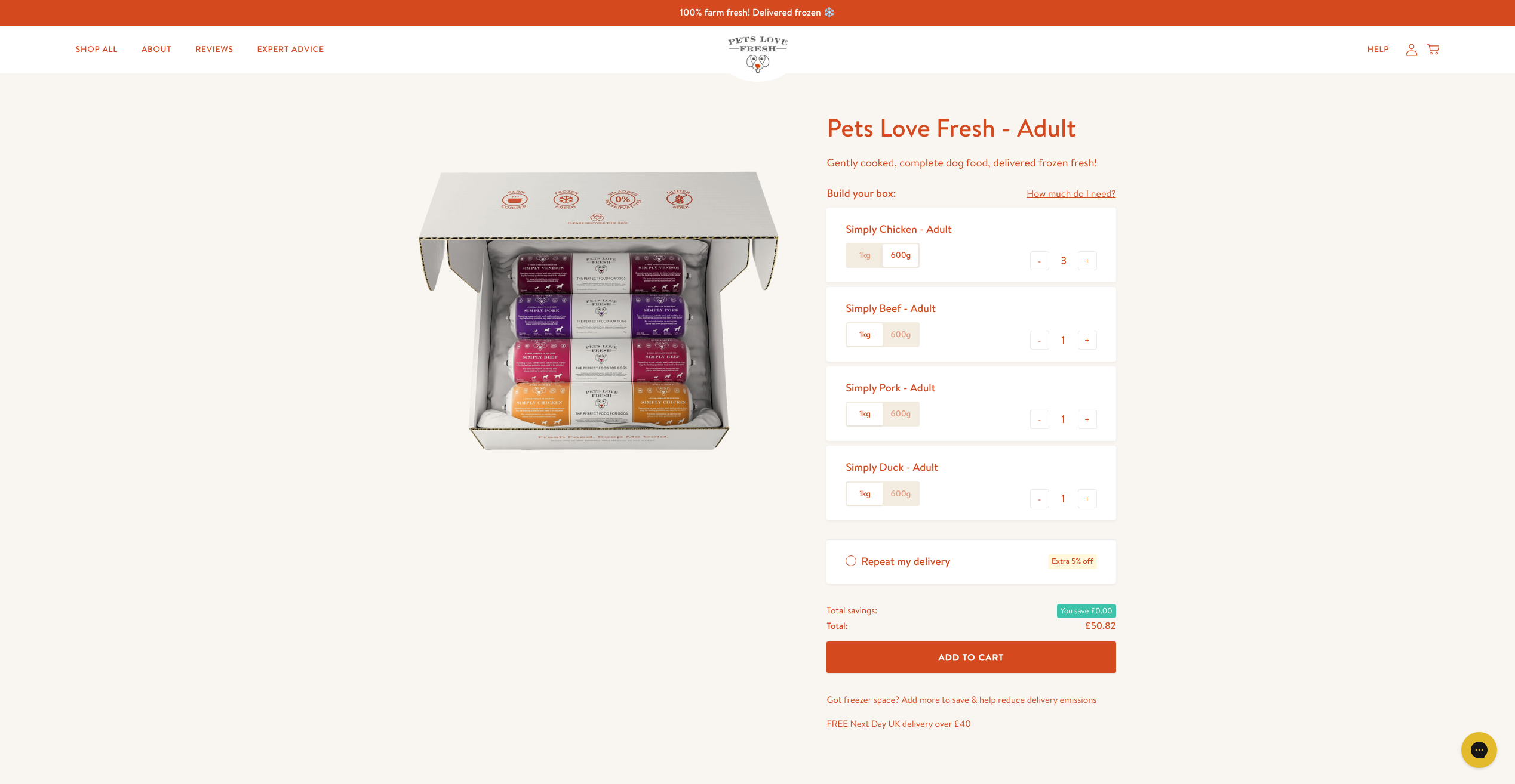
click at [905, 333] on label "600g" at bounding box center [900, 335] width 36 height 23
click at [0, 0] on input "600g" at bounding box center [0, 0] width 0 height 0
click at [902, 417] on label "600g" at bounding box center [900, 414] width 36 height 23
click at [0, 0] on input "600g" at bounding box center [0, 0] width 0 height 0
click at [907, 501] on label "600g" at bounding box center [900, 494] width 36 height 23
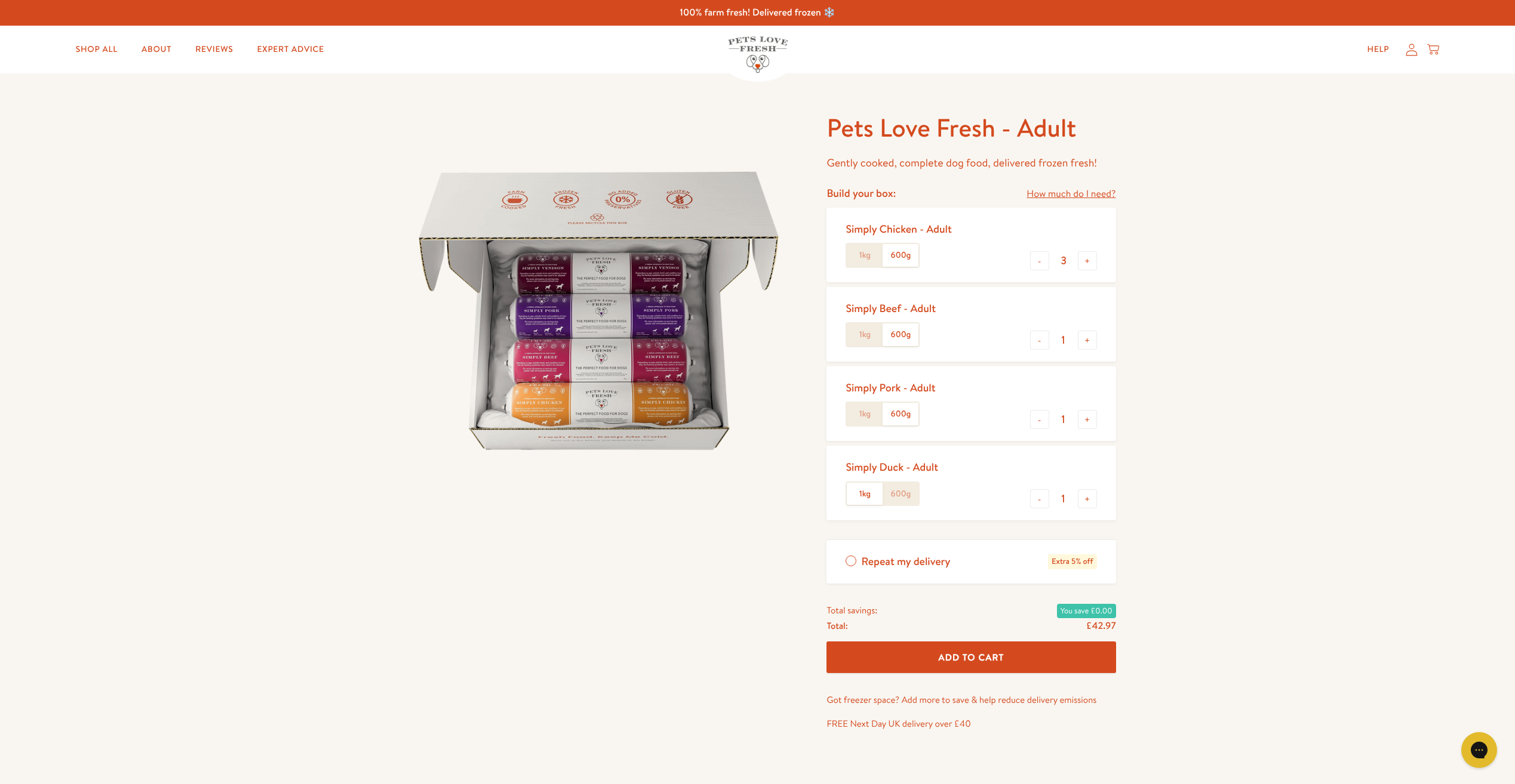
click at [0, 0] on input "600g" at bounding box center [0, 0] width 0 height 0
click at [865, 493] on label "1kg" at bounding box center [864, 494] width 36 height 23
click at [0, 0] on input "1kg" at bounding box center [0, 0] width 0 height 0
click at [895, 495] on label "600g" at bounding box center [900, 494] width 36 height 23
click at [0, 0] on input "600g" at bounding box center [0, 0] width 0 height 0
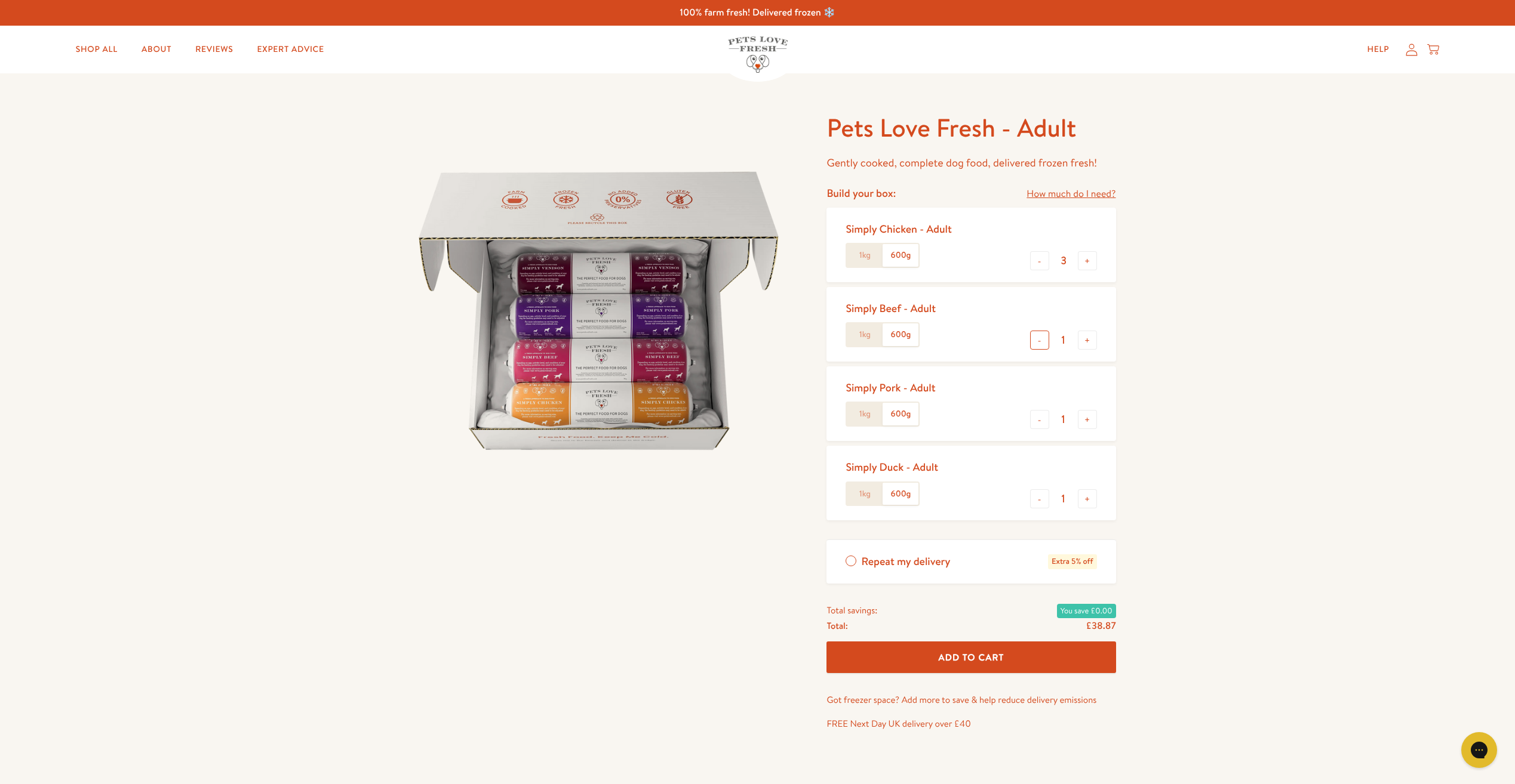
click at [1030, 343] on button "-" at bounding box center [1040, 340] width 19 height 19
type input "0"
drag, startPoint x: 1040, startPoint y: 419, endPoint x: 1031, endPoint y: 469, distance: 50.8
click at [1040, 419] on button "-" at bounding box center [1040, 419] width 19 height 19
type input "0"
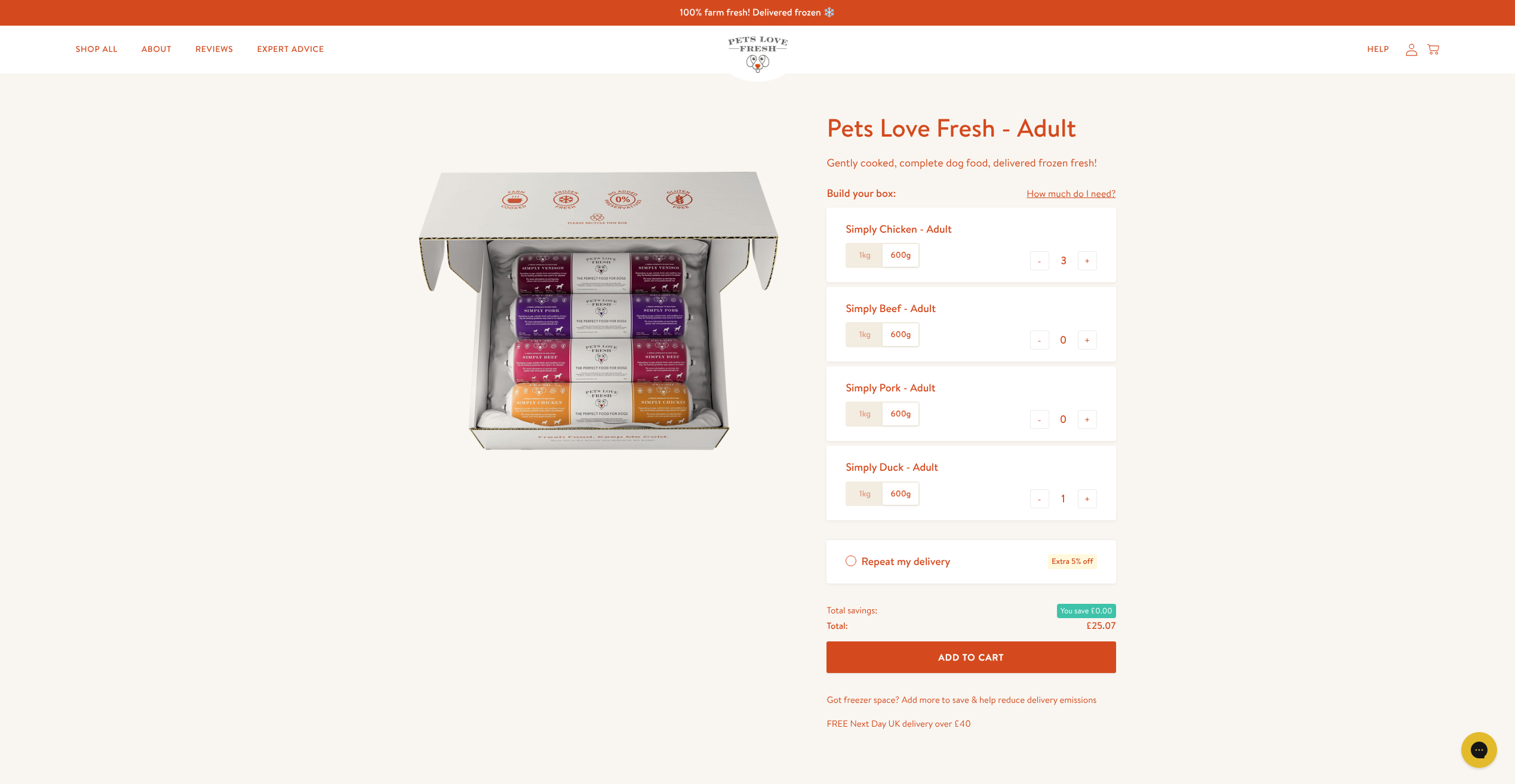
drag, startPoint x: 1035, startPoint y: 495, endPoint x: 1036, endPoint y: 478, distance: 17.0
click at [1035, 495] on button "-" at bounding box center [1040, 499] width 19 height 19
type input "0"
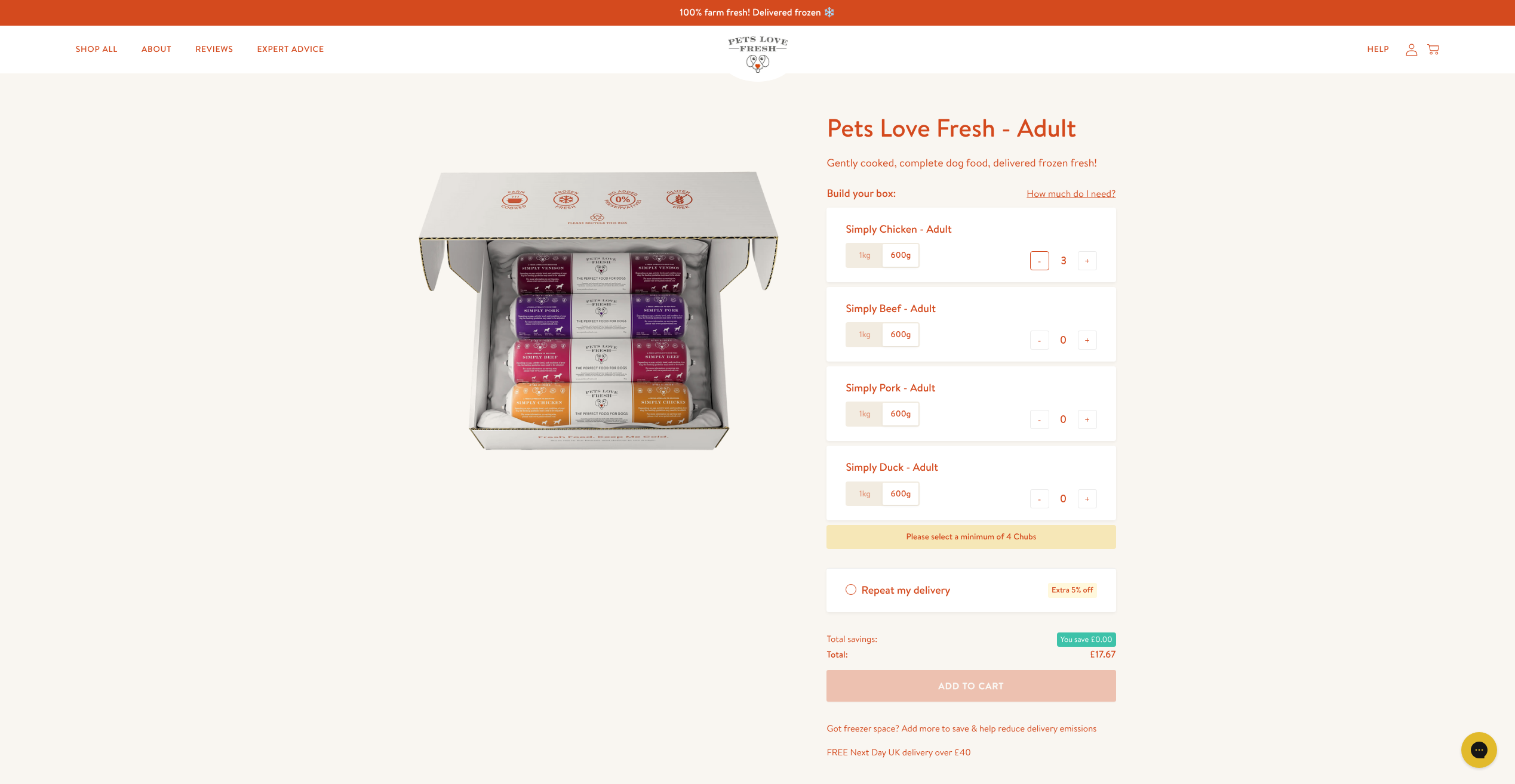
click at [1041, 259] on button "-" at bounding box center [1040, 261] width 19 height 19
click at [875, 254] on label "1kg" at bounding box center [864, 255] width 36 height 23
click at [0, 0] on input "1kg" at bounding box center [0, 0] width 0 height 0
click at [1084, 265] on button "+" at bounding box center [1087, 261] width 19 height 19
type input "3"
